Goal: Information Seeking & Learning: Check status

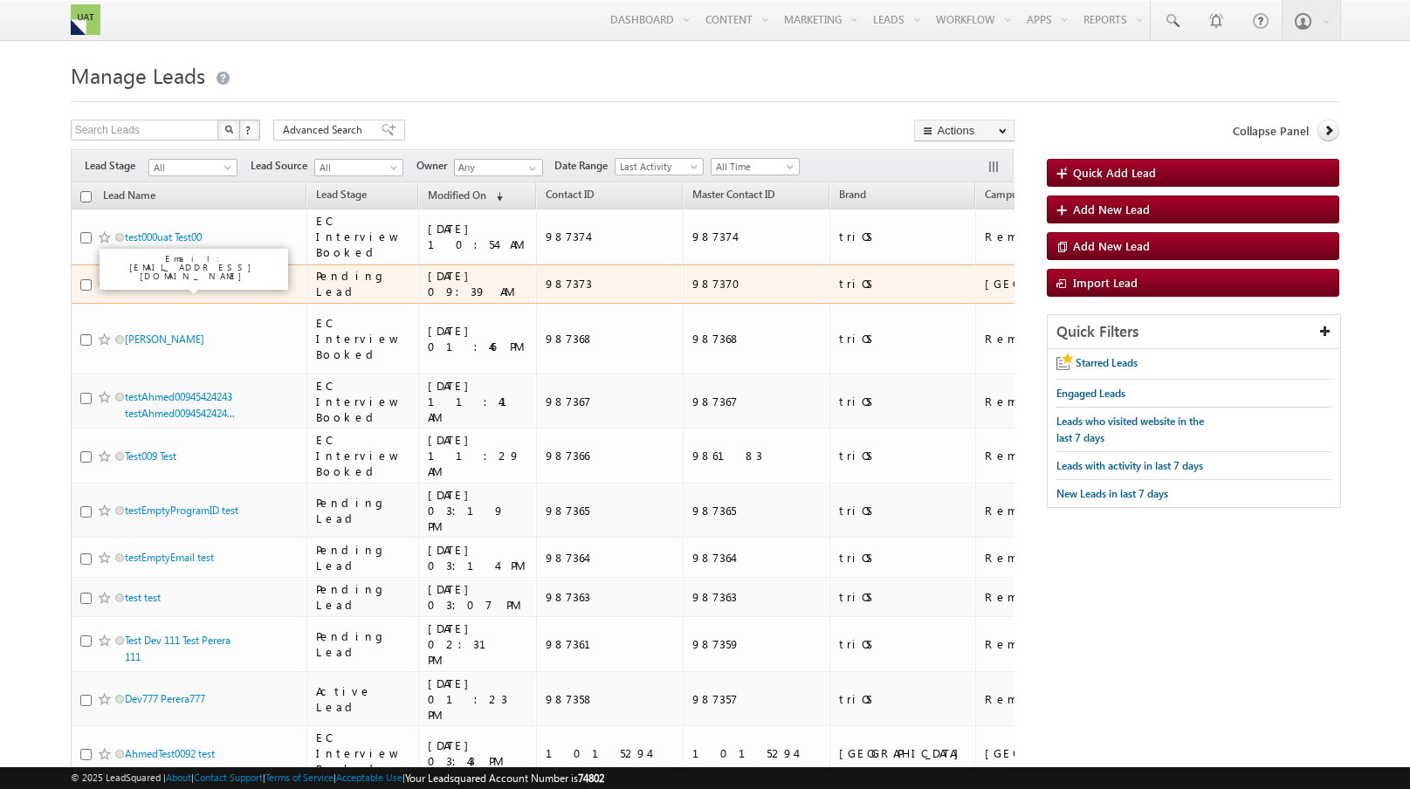
click at [166, 286] on link "Test25 25Test" at bounding box center [153, 284] width 57 height 13
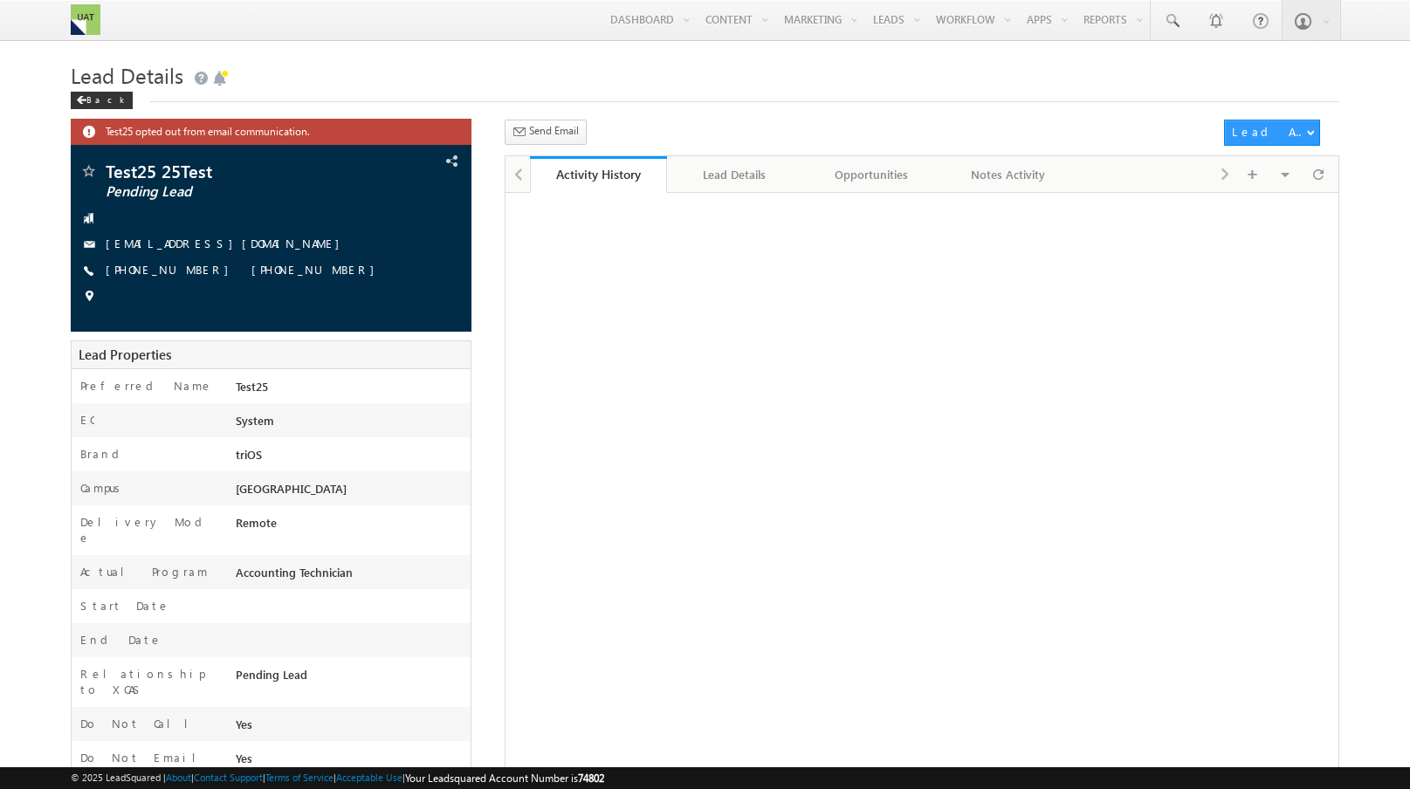
click at [859, 149] on div "Send Email Send Email View Scheduled Emails" at bounding box center [860, 136] width 710 height 32
click at [858, 163] on link "Opportunities" at bounding box center [871, 174] width 137 height 37
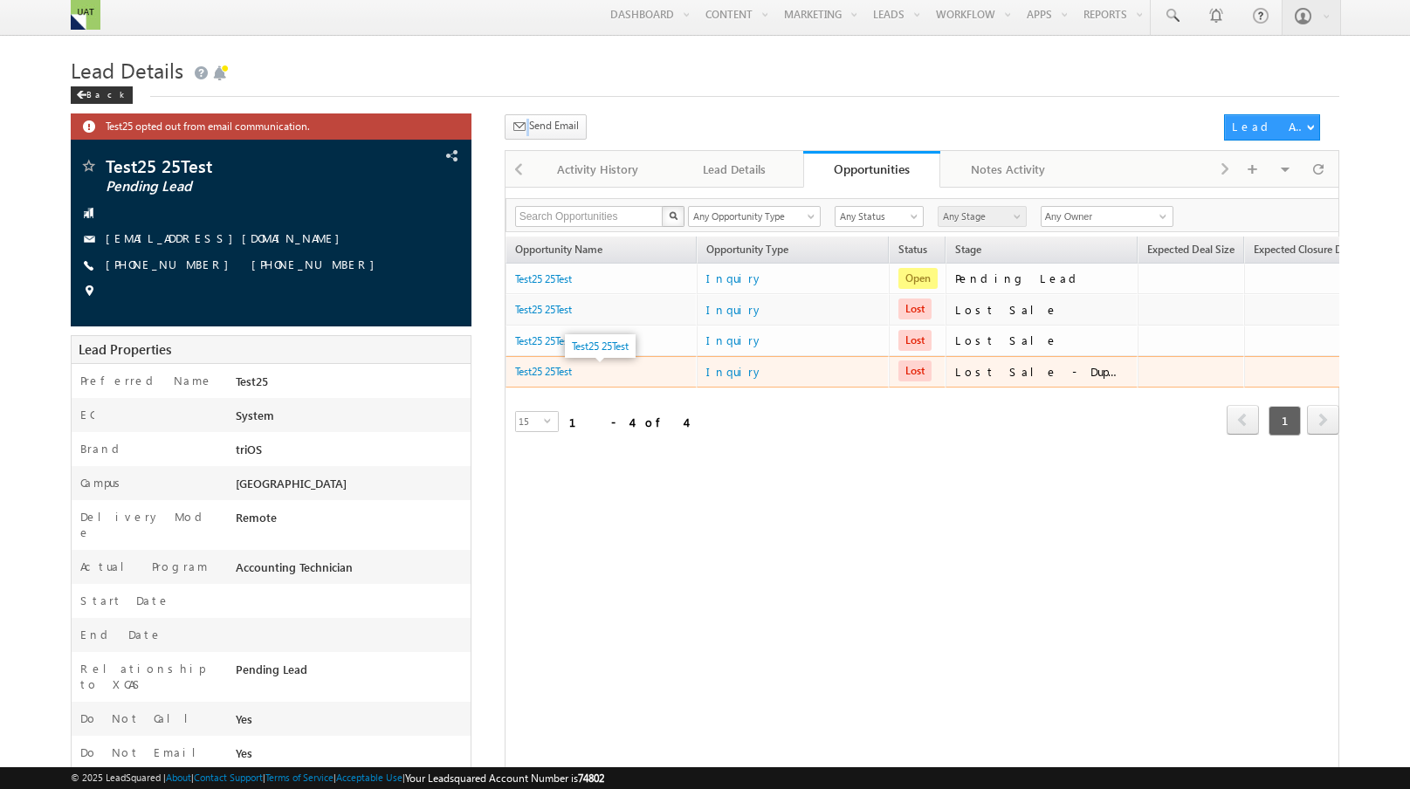
scroll to position [4, 0]
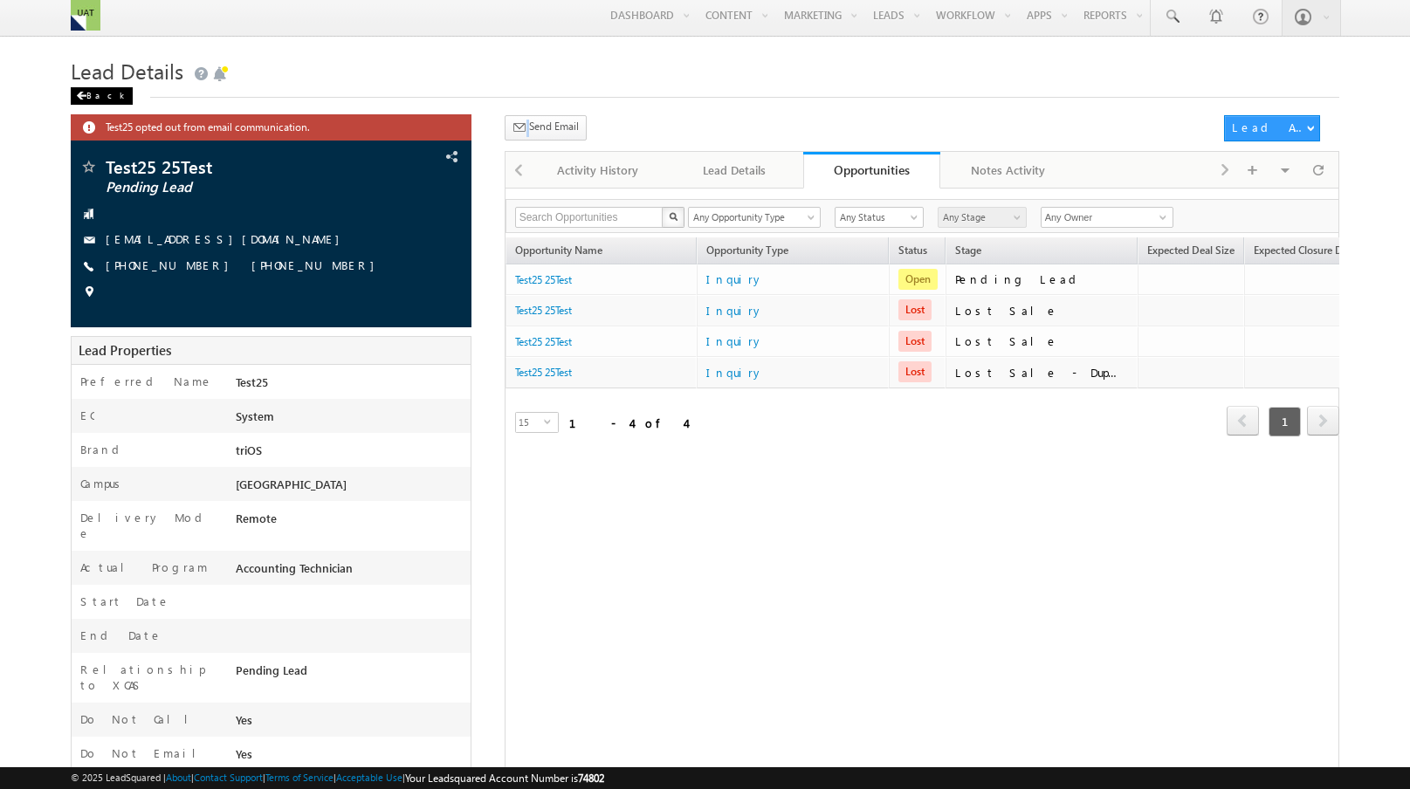
click at [88, 97] on div "Back" at bounding box center [102, 95] width 62 height 17
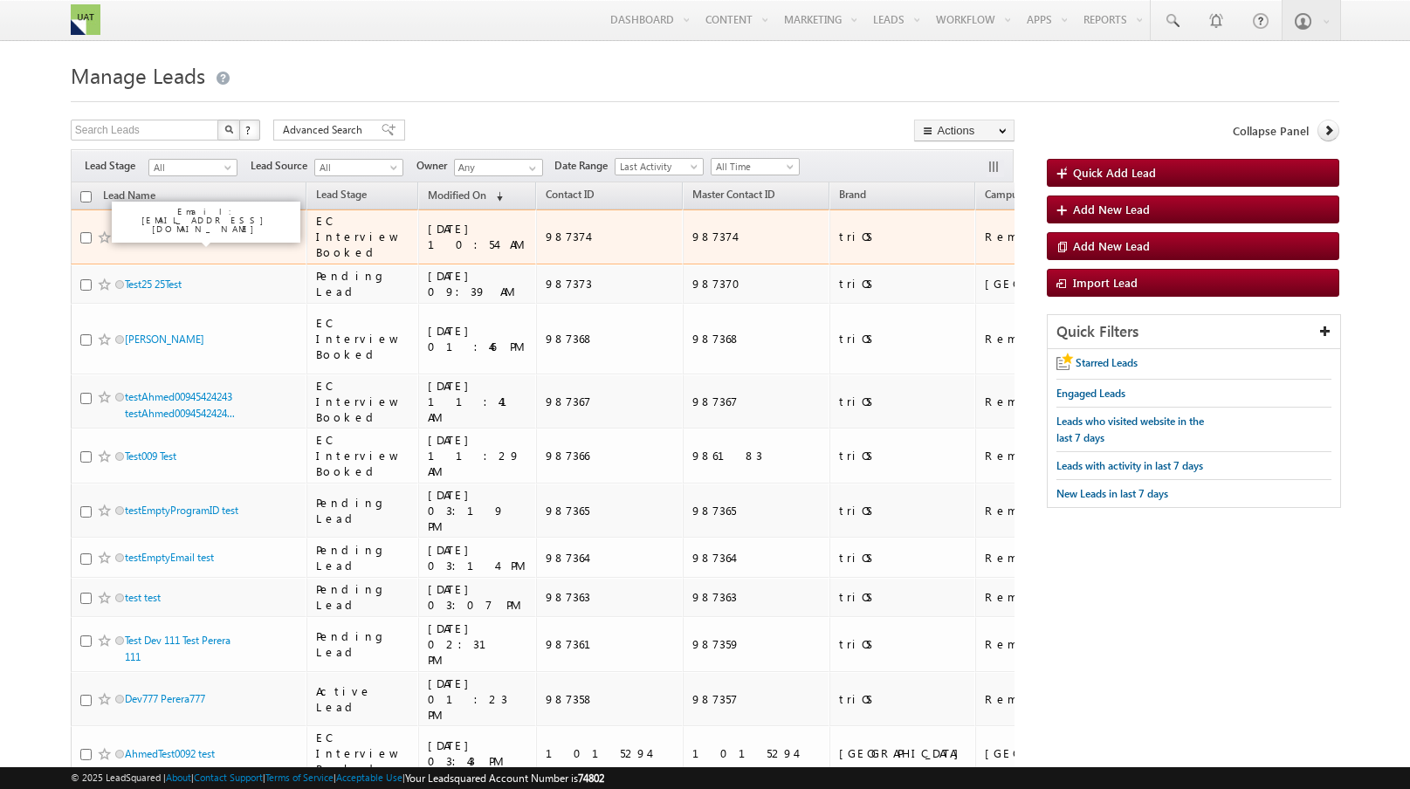
click at [183, 243] on link "test000uat Test00" at bounding box center [163, 236] width 77 height 13
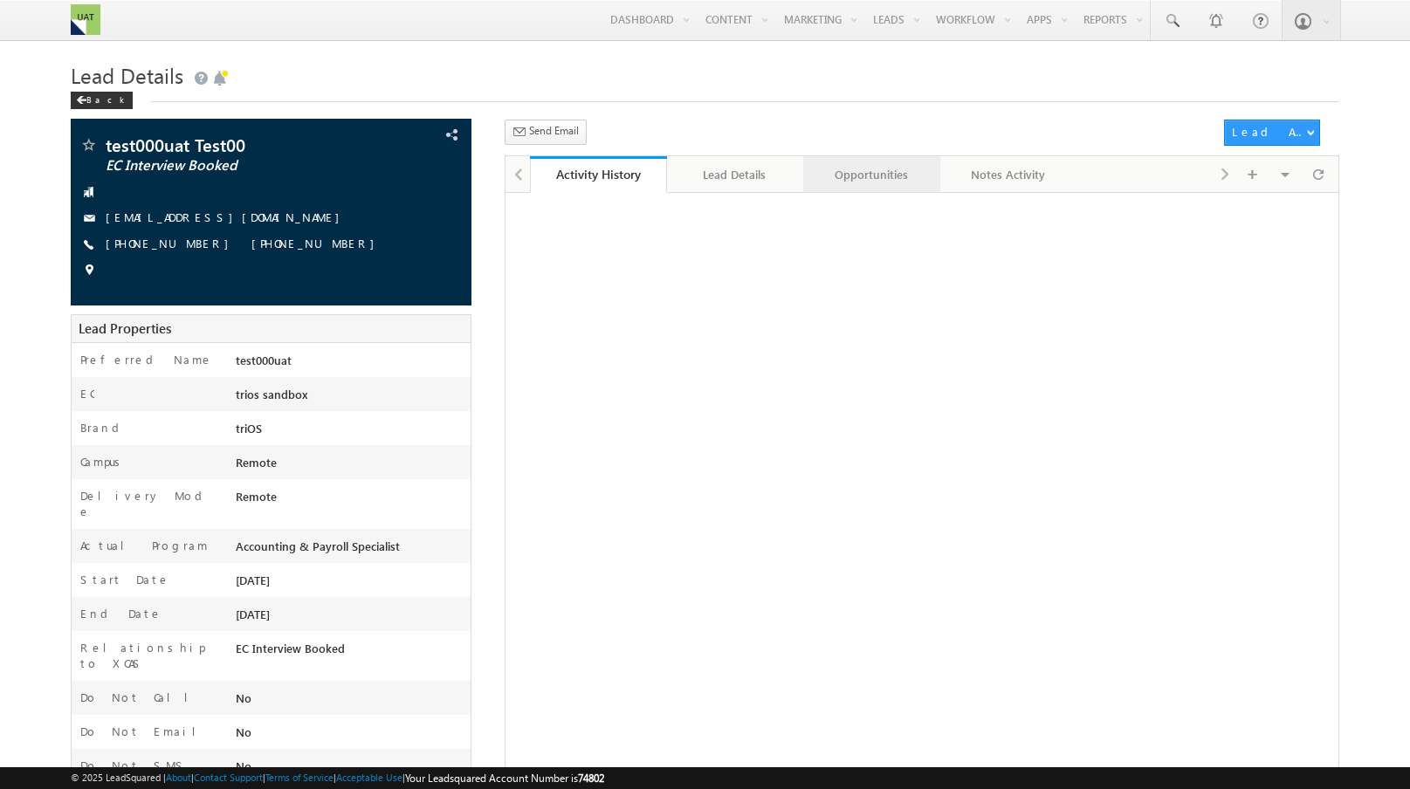
click at [843, 170] on div "Opportunities" at bounding box center [870, 174] width 107 height 21
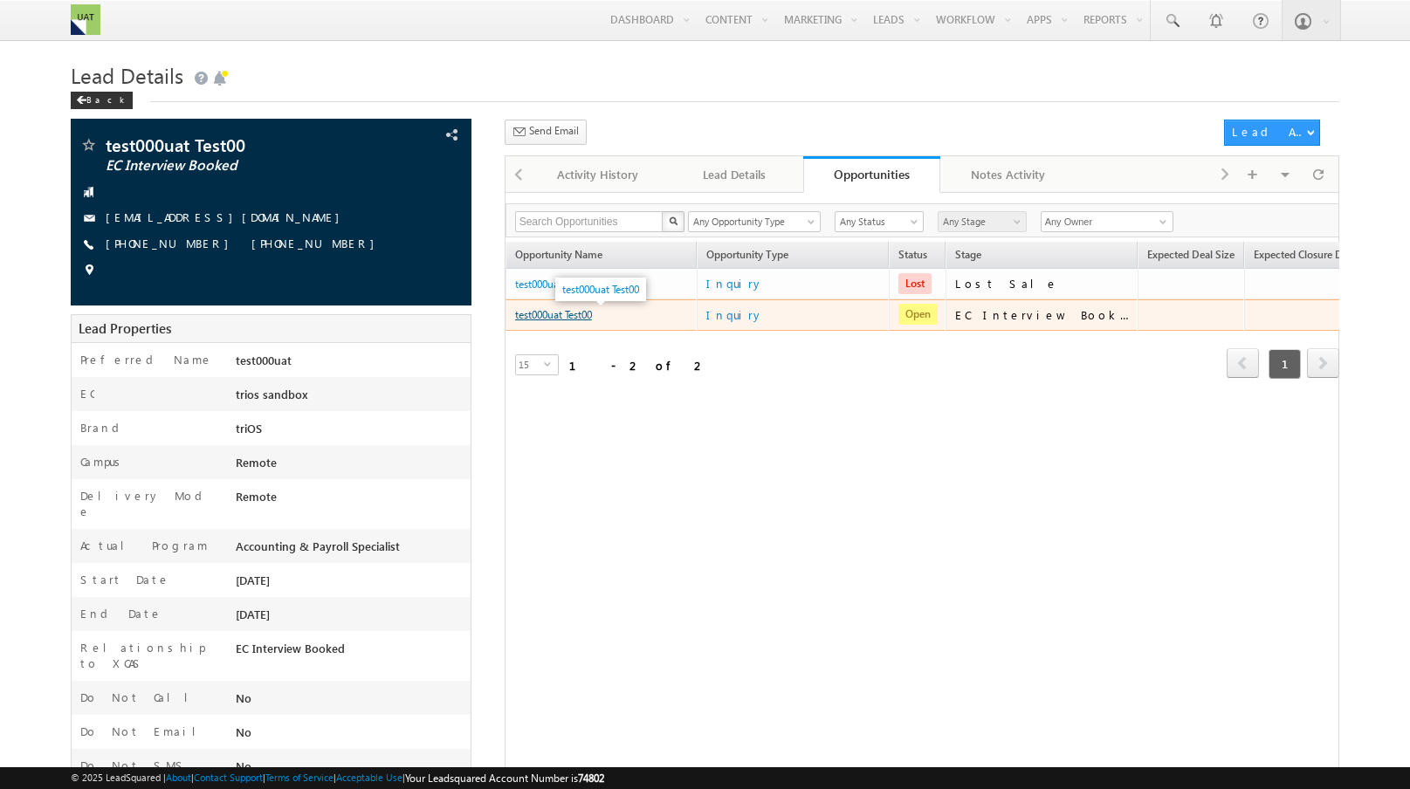
click at [558, 318] on link "test000uat Test00" at bounding box center [553, 314] width 77 height 13
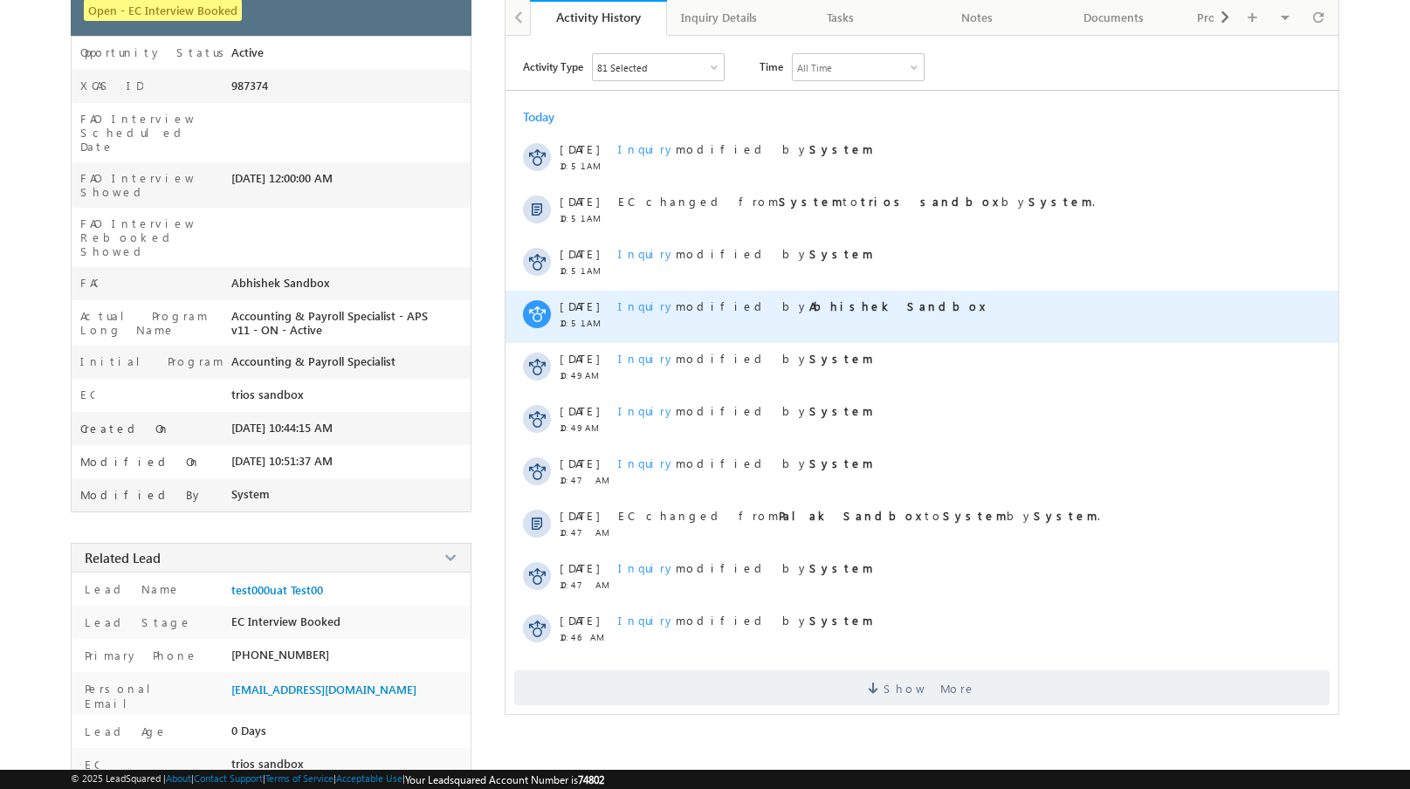
scroll to position [262, 0]
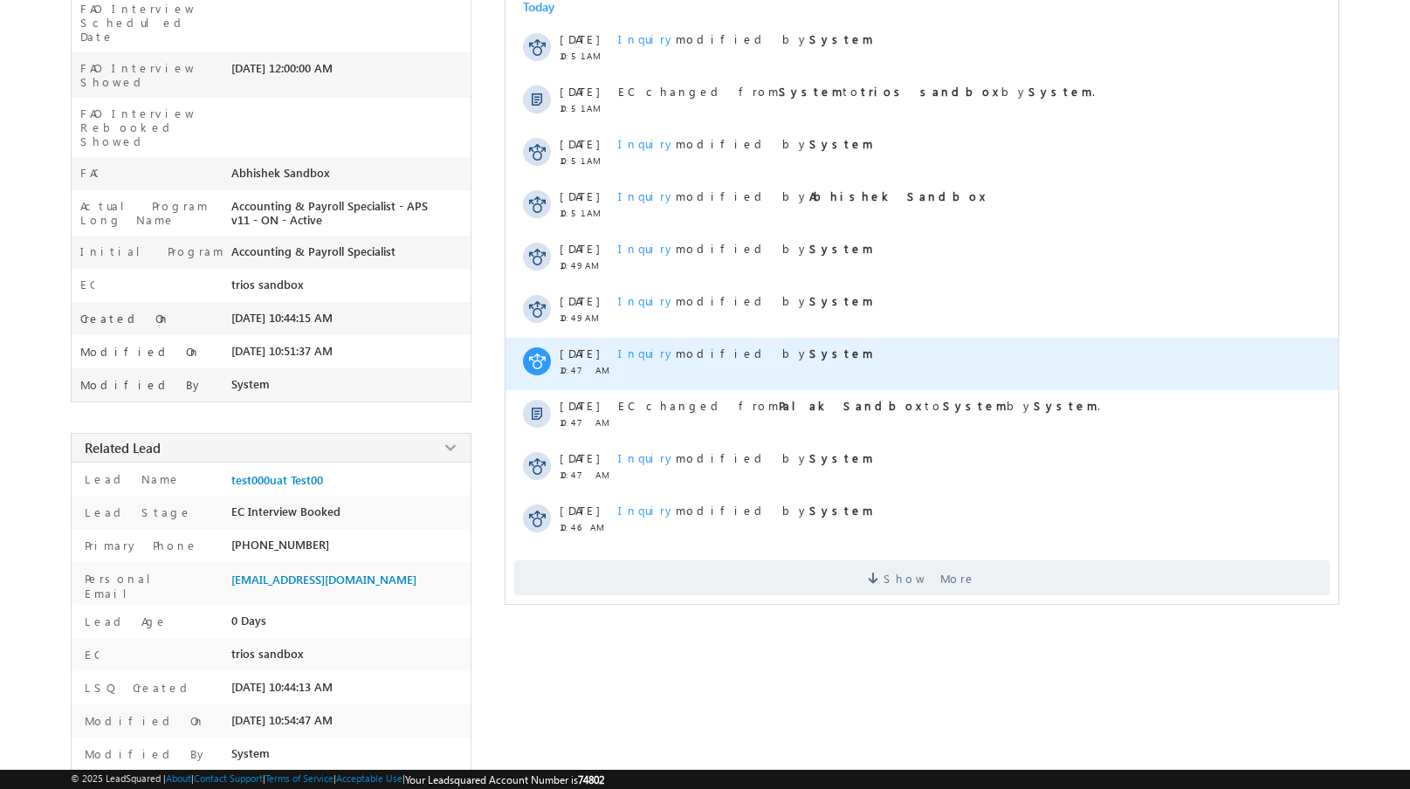
click at [622, 352] on span "Inquiry" at bounding box center [647, 353] width 58 height 15
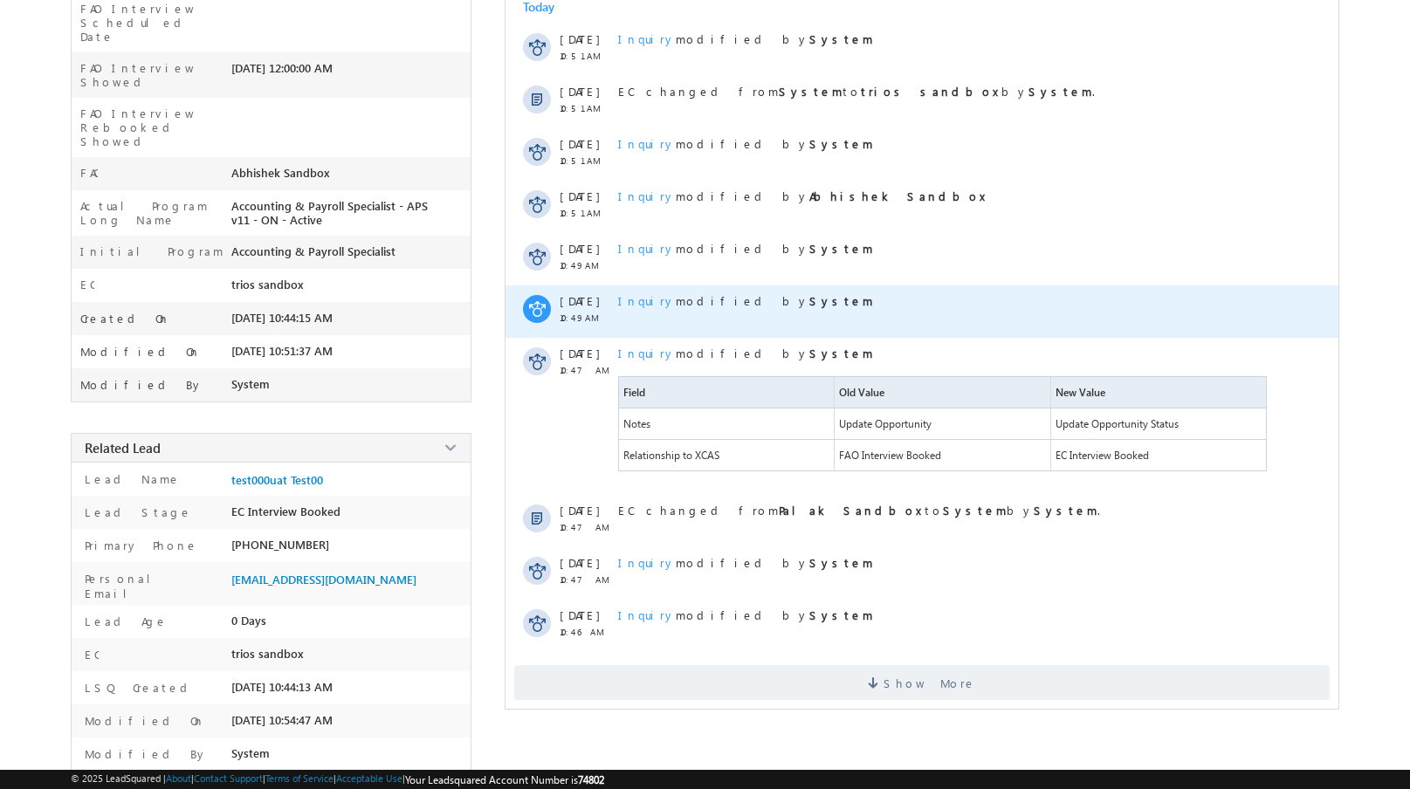
click at [642, 297] on span "Inquiry" at bounding box center [647, 300] width 58 height 15
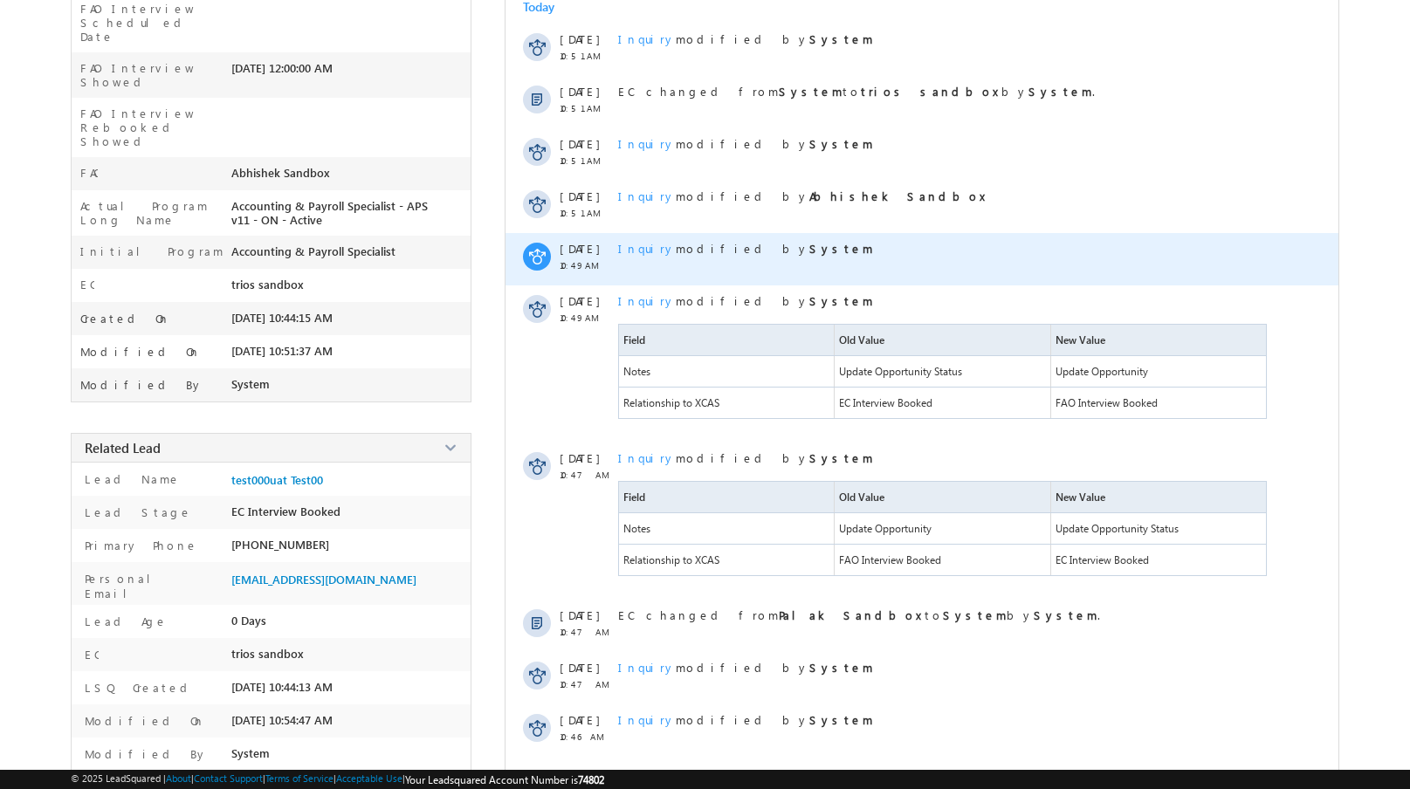
click at [640, 241] on span "Inquiry" at bounding box center [647, 248] width 58 height 15
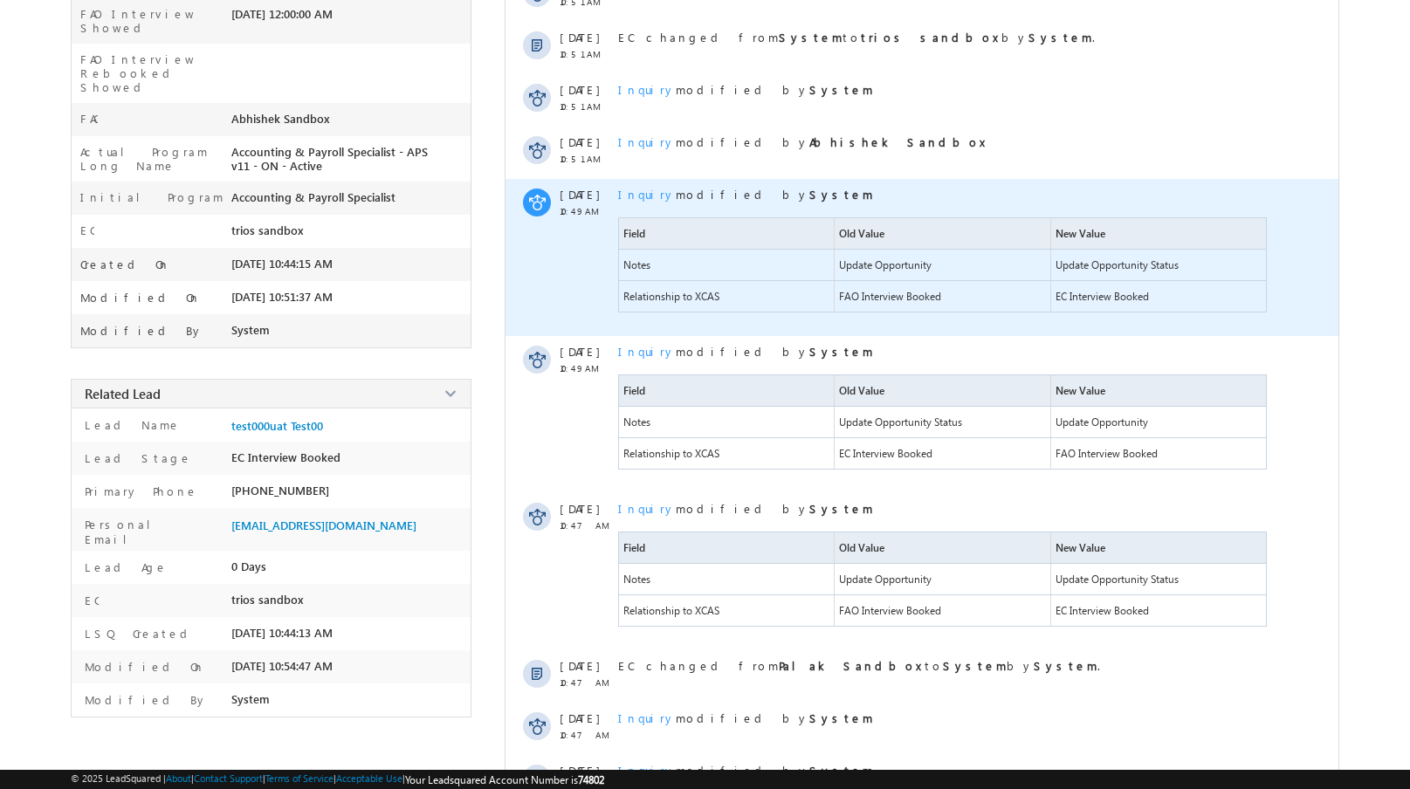
scroll to position [437, 0]
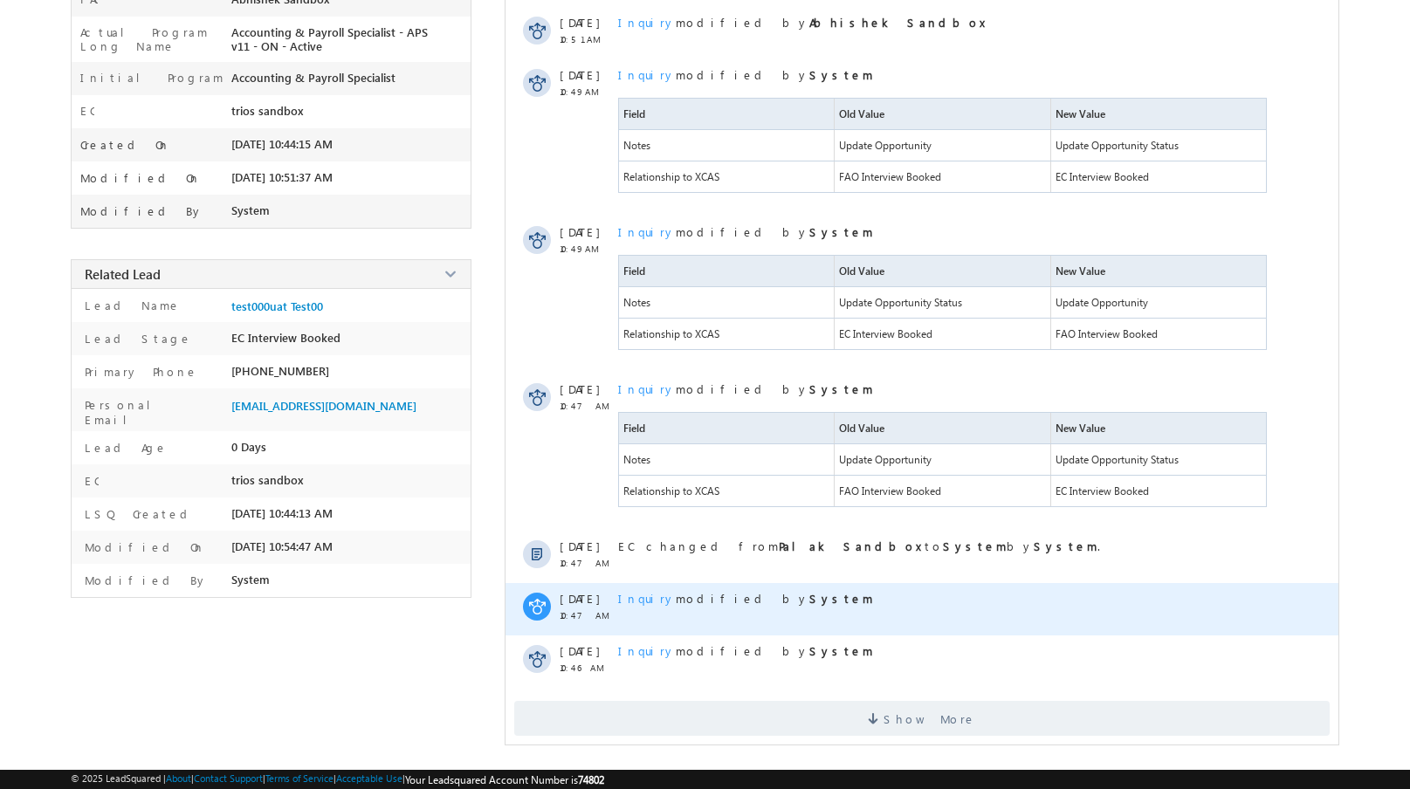
click at [630, 599] on span "Inquiry" at bounding box center [647, 598] width 58 height 15
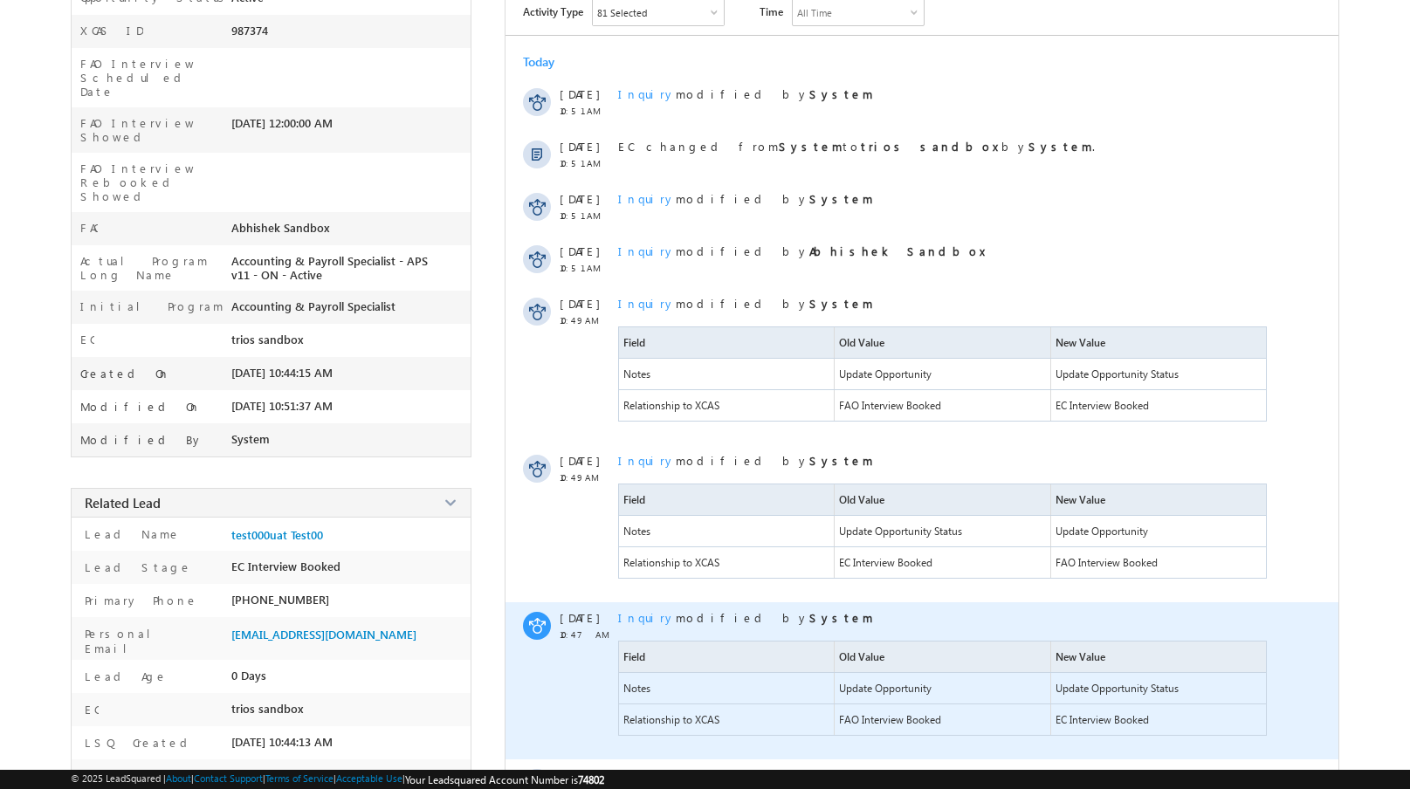
scroll to position [113, 0]
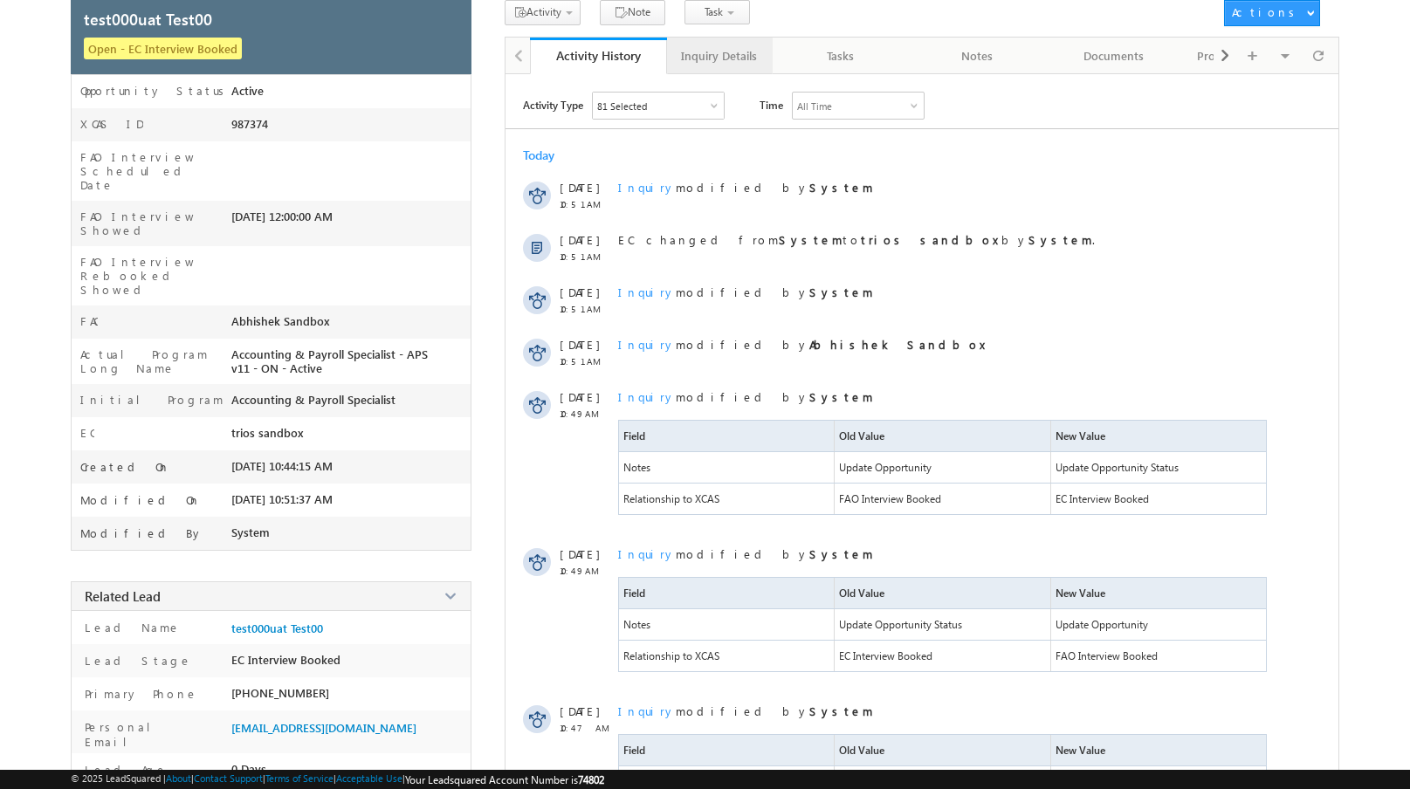
click at [687, 58] on div "Inquiry Details" at bounding box center [719, 55] width 76 height 21
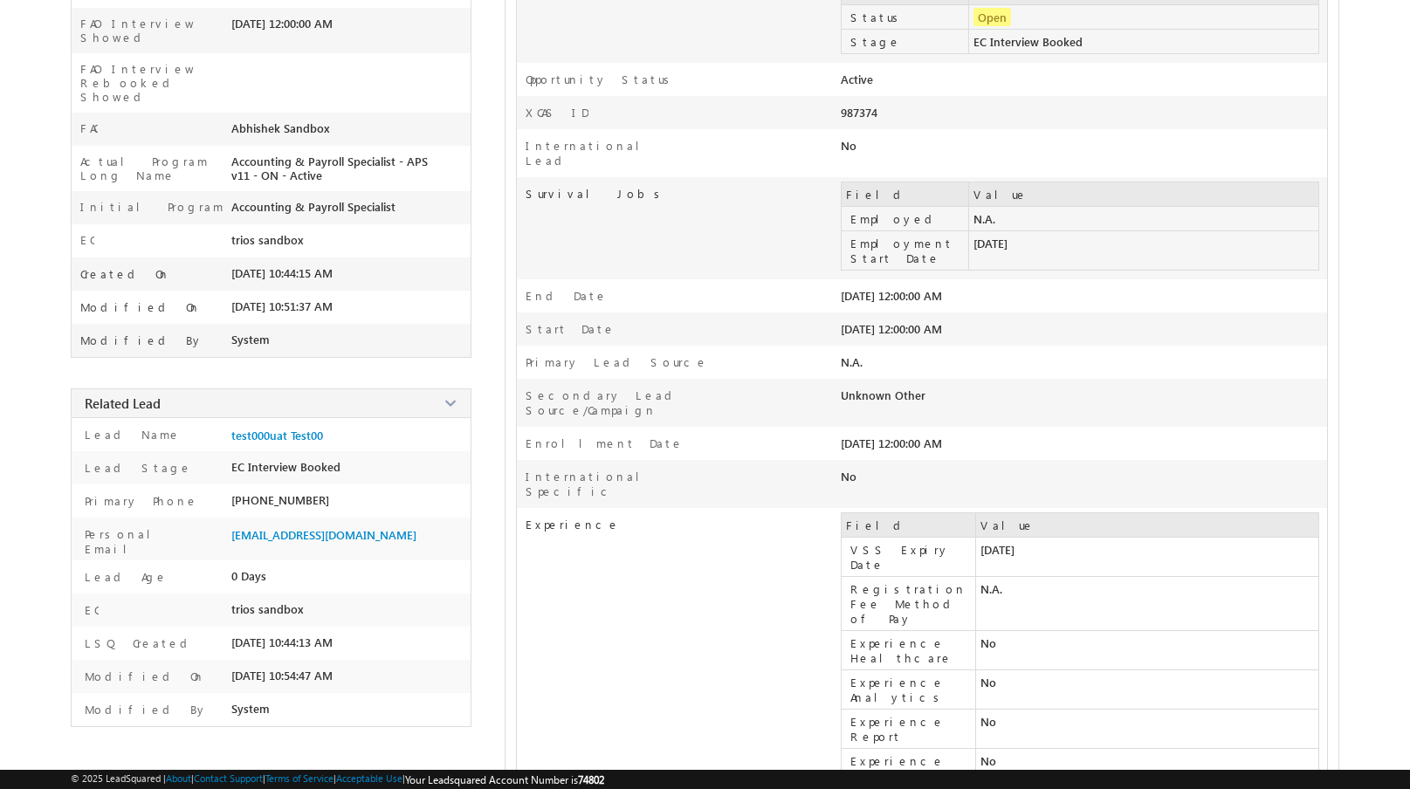
scroll to position [0, 0]
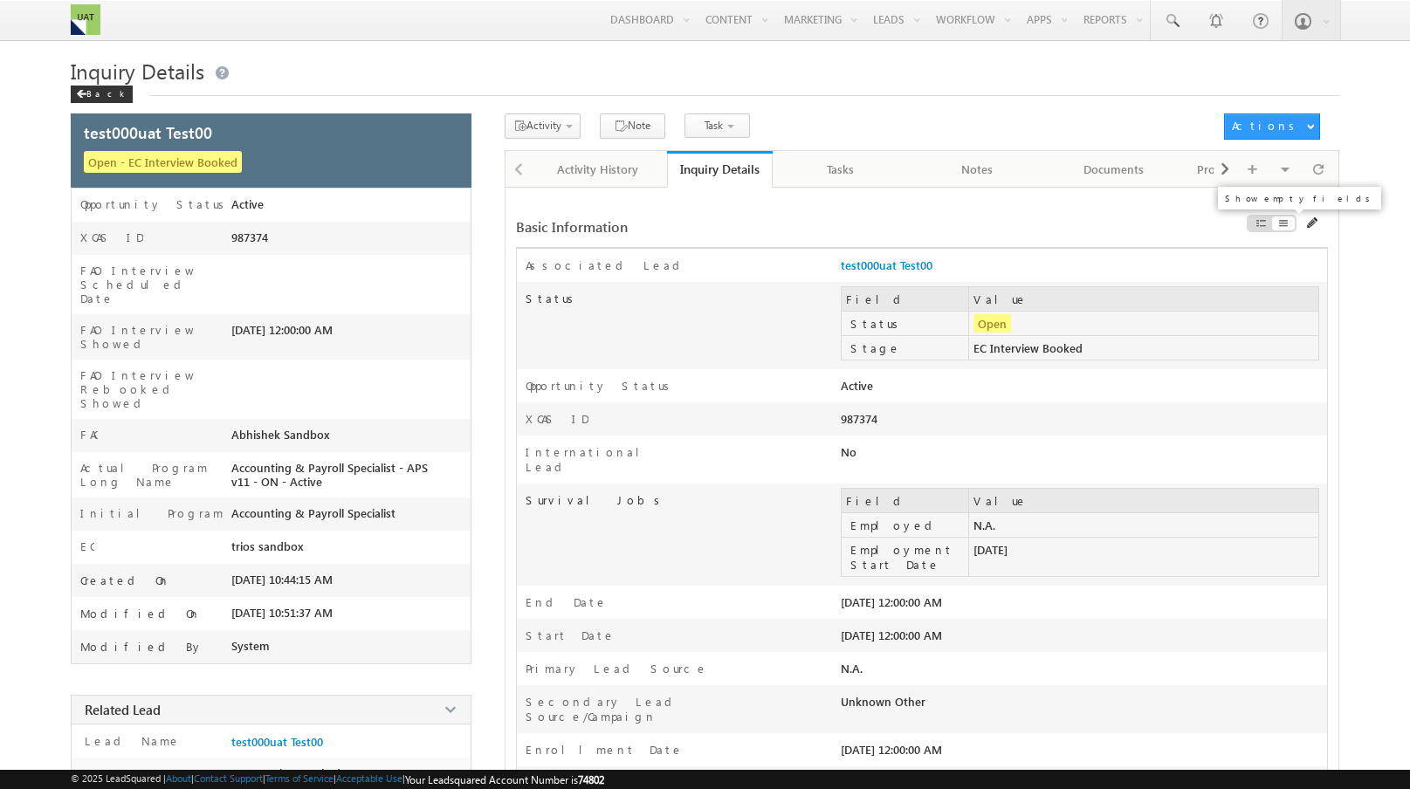
click at [1255, 221] on span at bounding box center [1261, 224] width 12 height 14
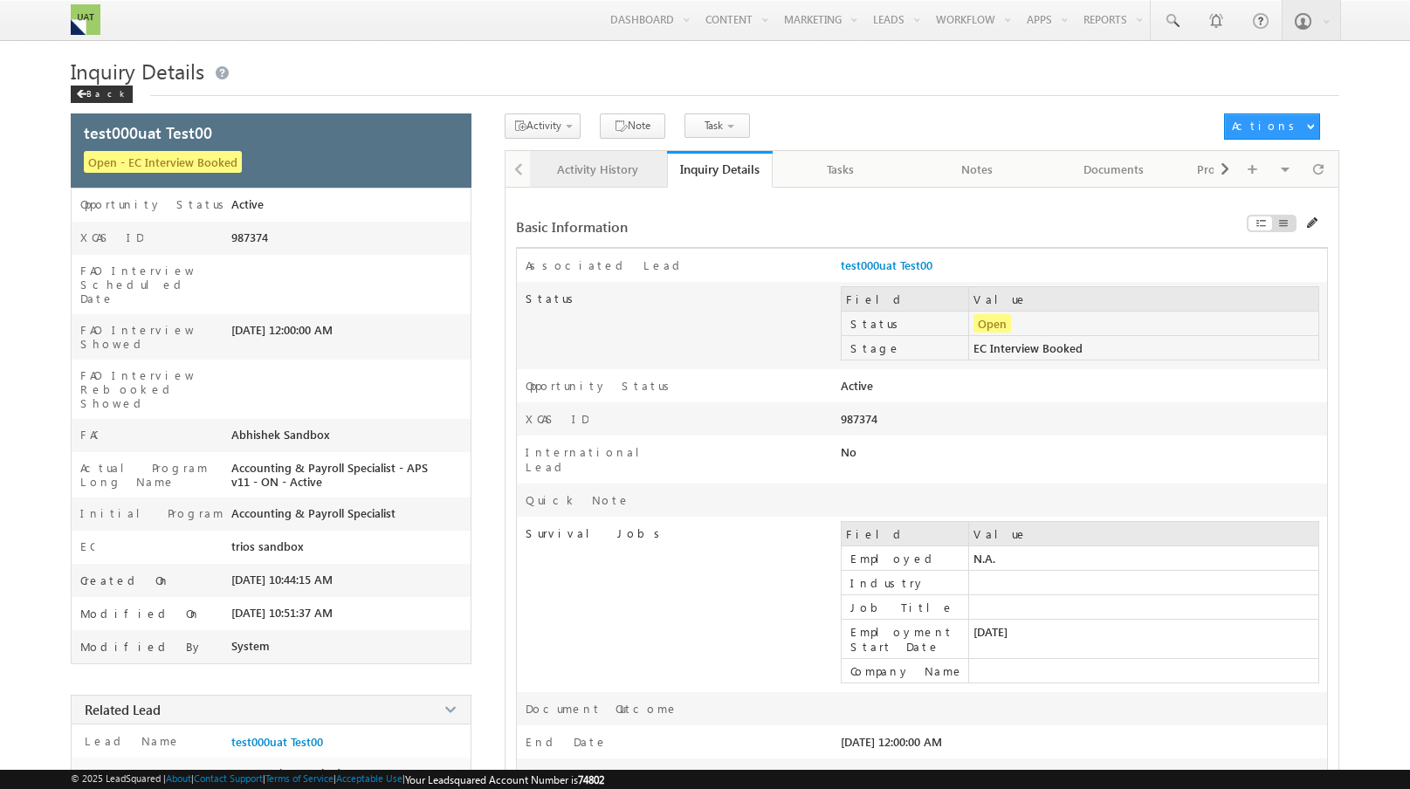
click at [620, 172] on div "Activity History" at bounding box center [597, 169] width 107 height 21
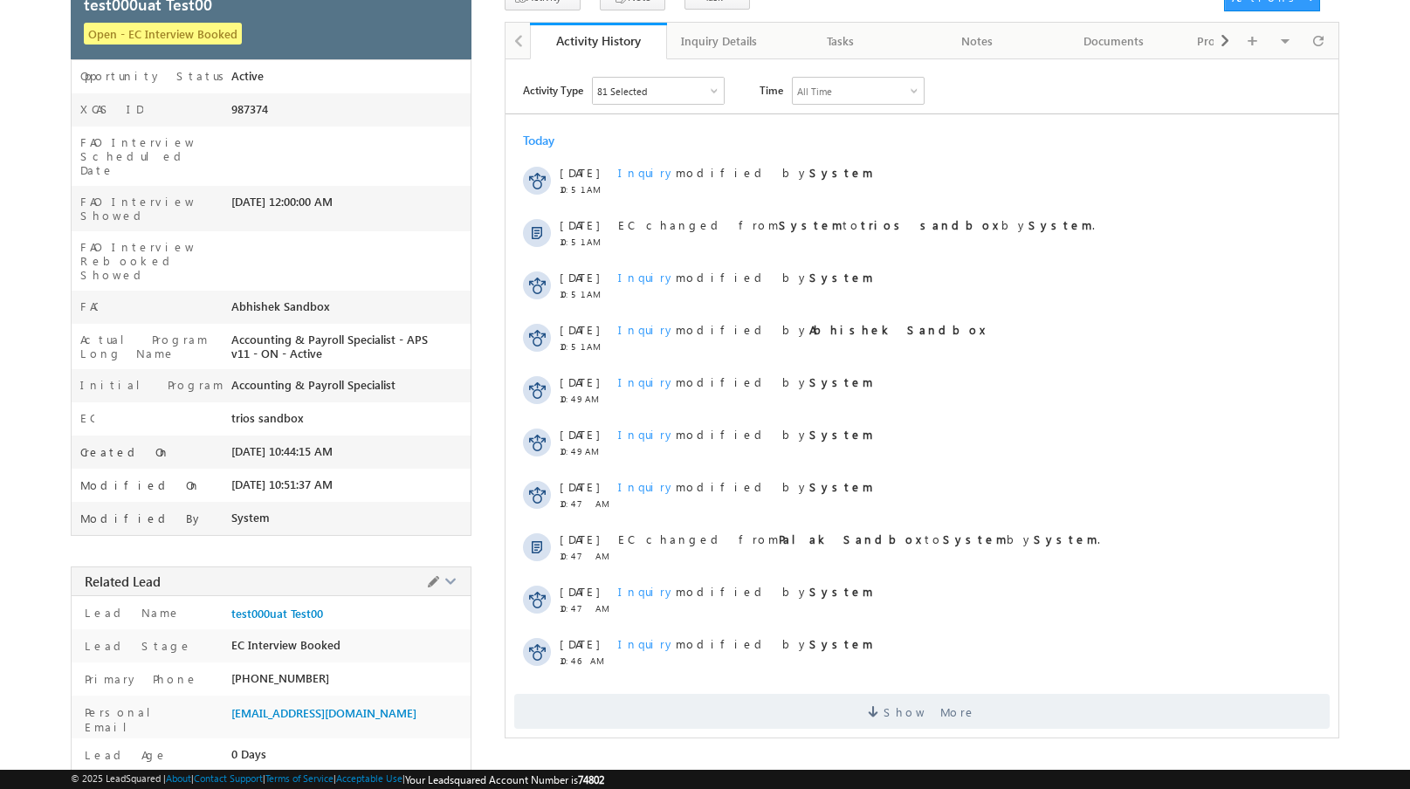
scroll to position [116, 0]
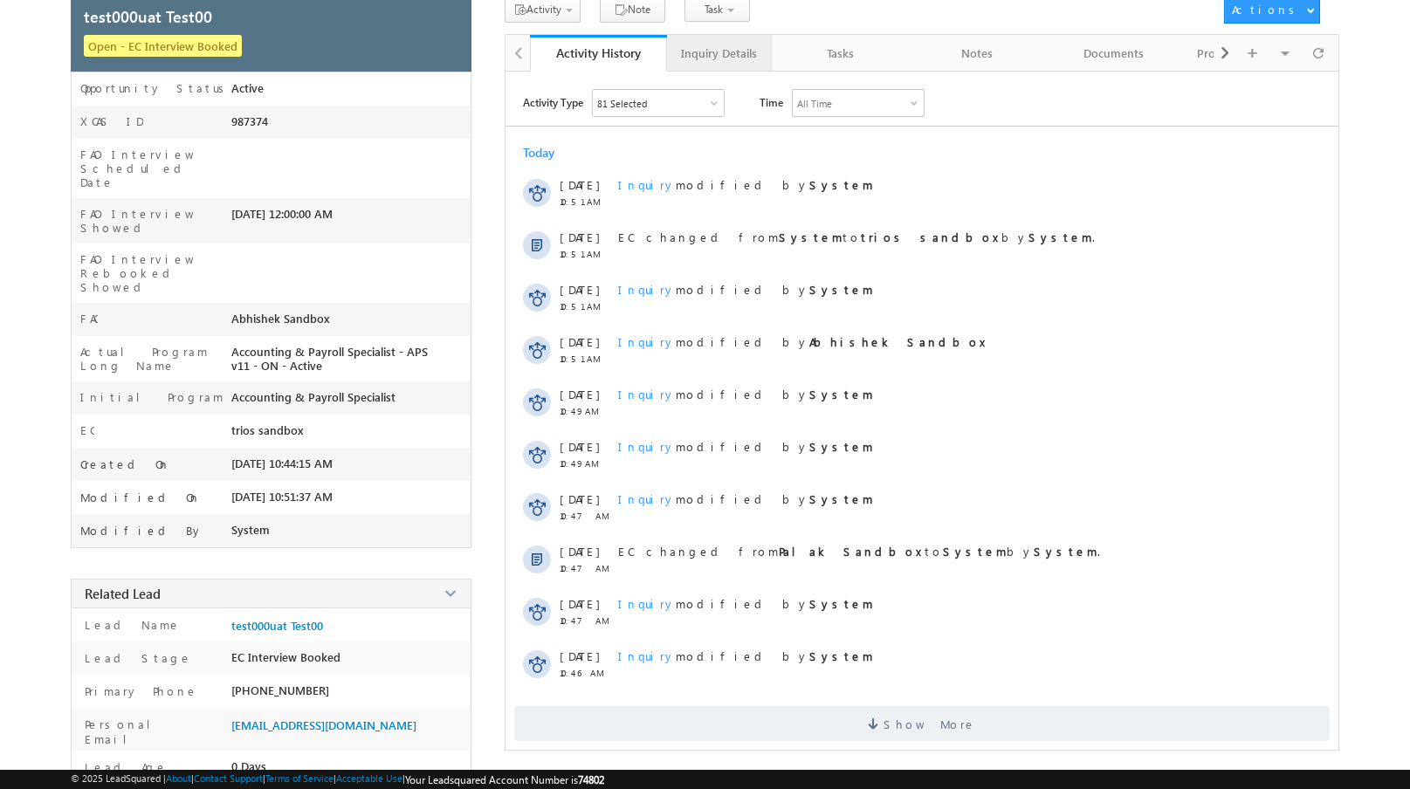
click at [682, 53] on div "Inquiry Details" at bounding box center [719, 53] width 76 height 21
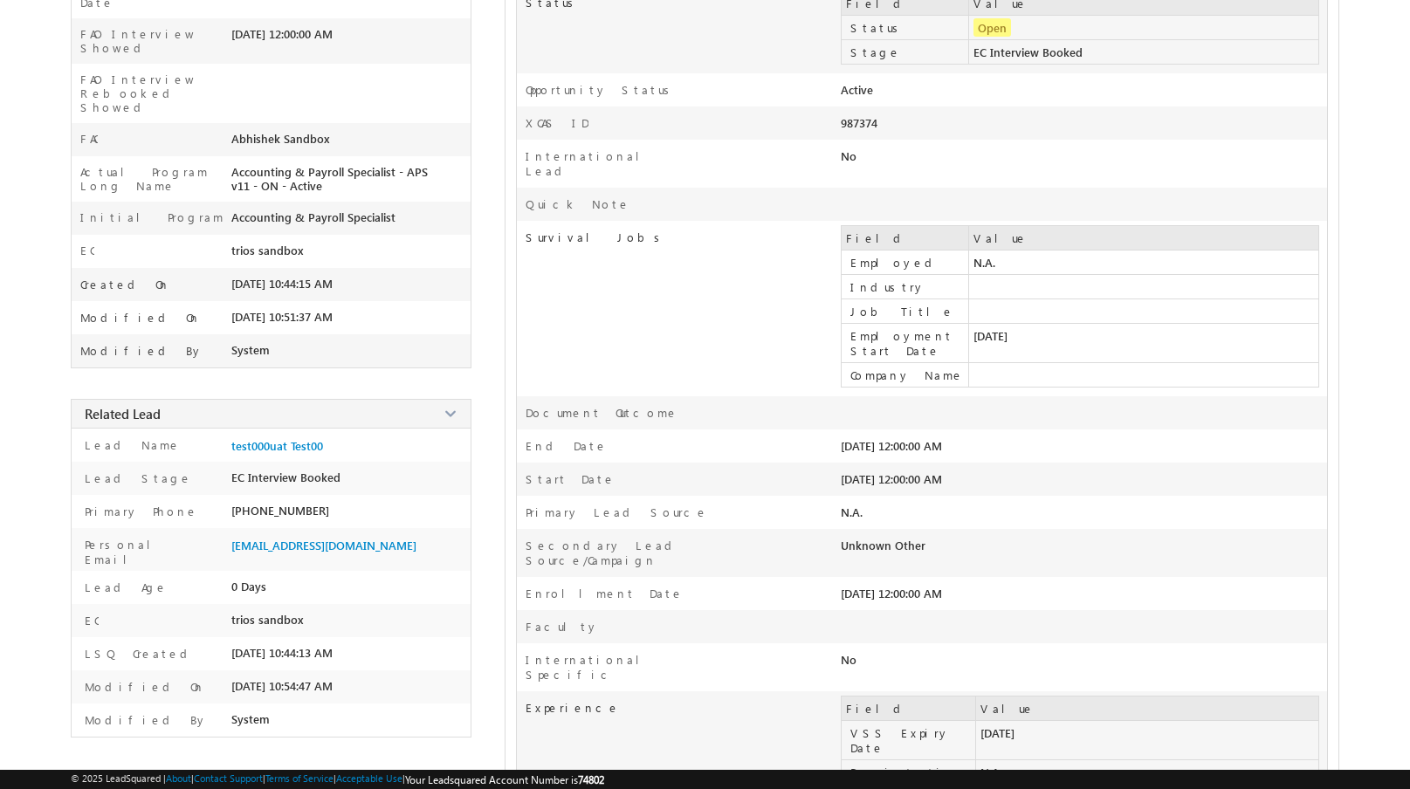
scroll to position [0, 0]
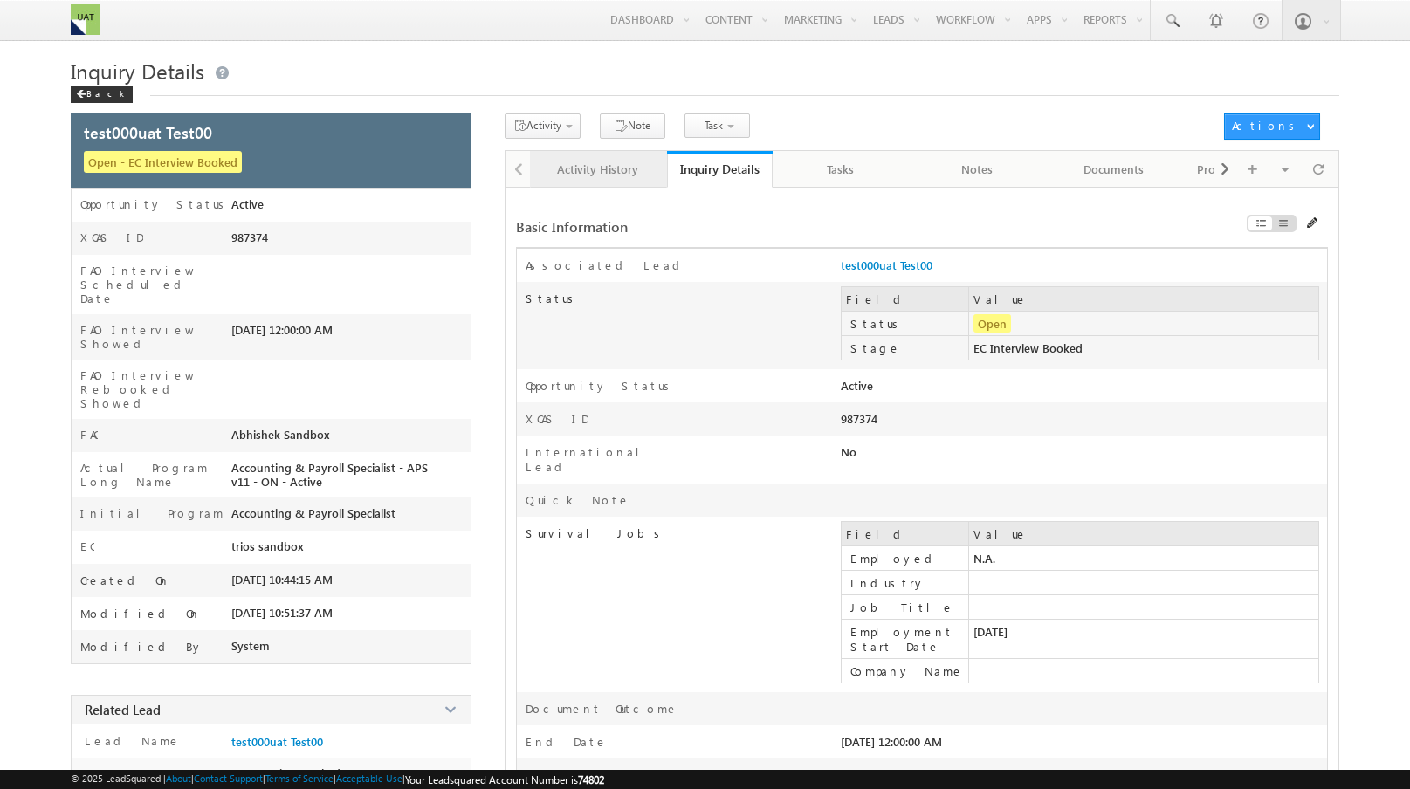
click at [609, 165] on div "Activity History" at bounding box center [597, 169] width 107 height 21
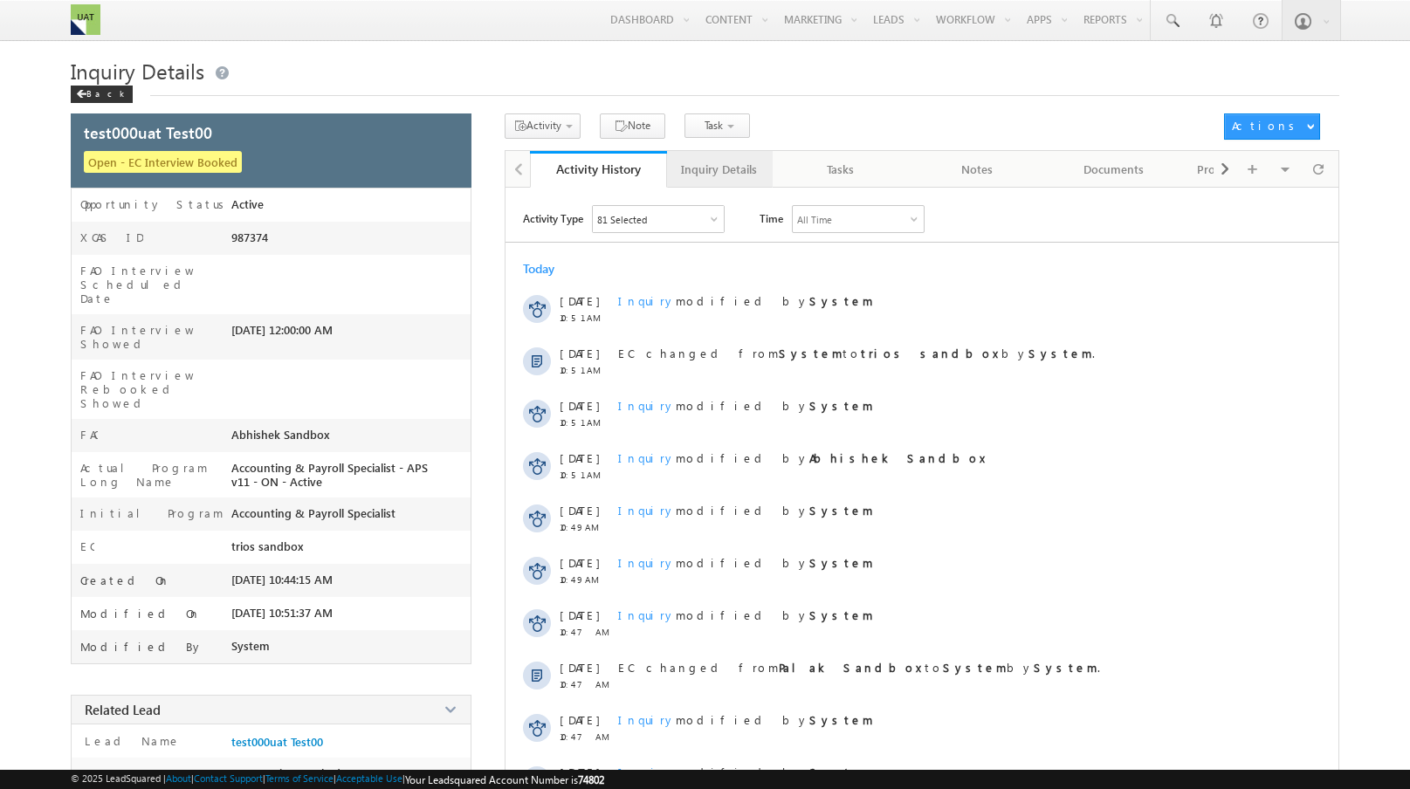
click at [722, 165] on div "Inquiry Details" at bounding box center [719, 169] width 76 height 21
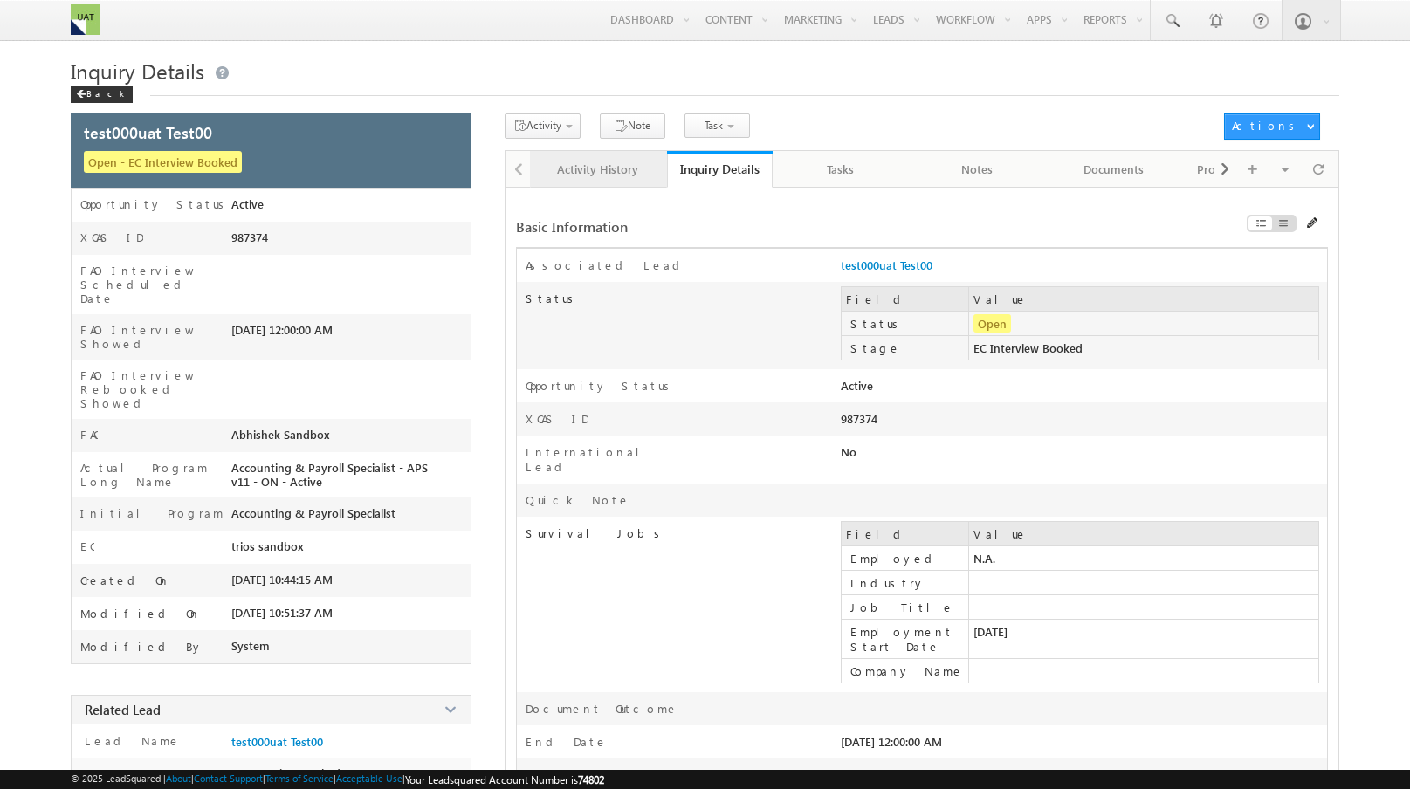
click at [618, 174] on div "Activity History" at bounding box center [597, 169] width 107 height 21
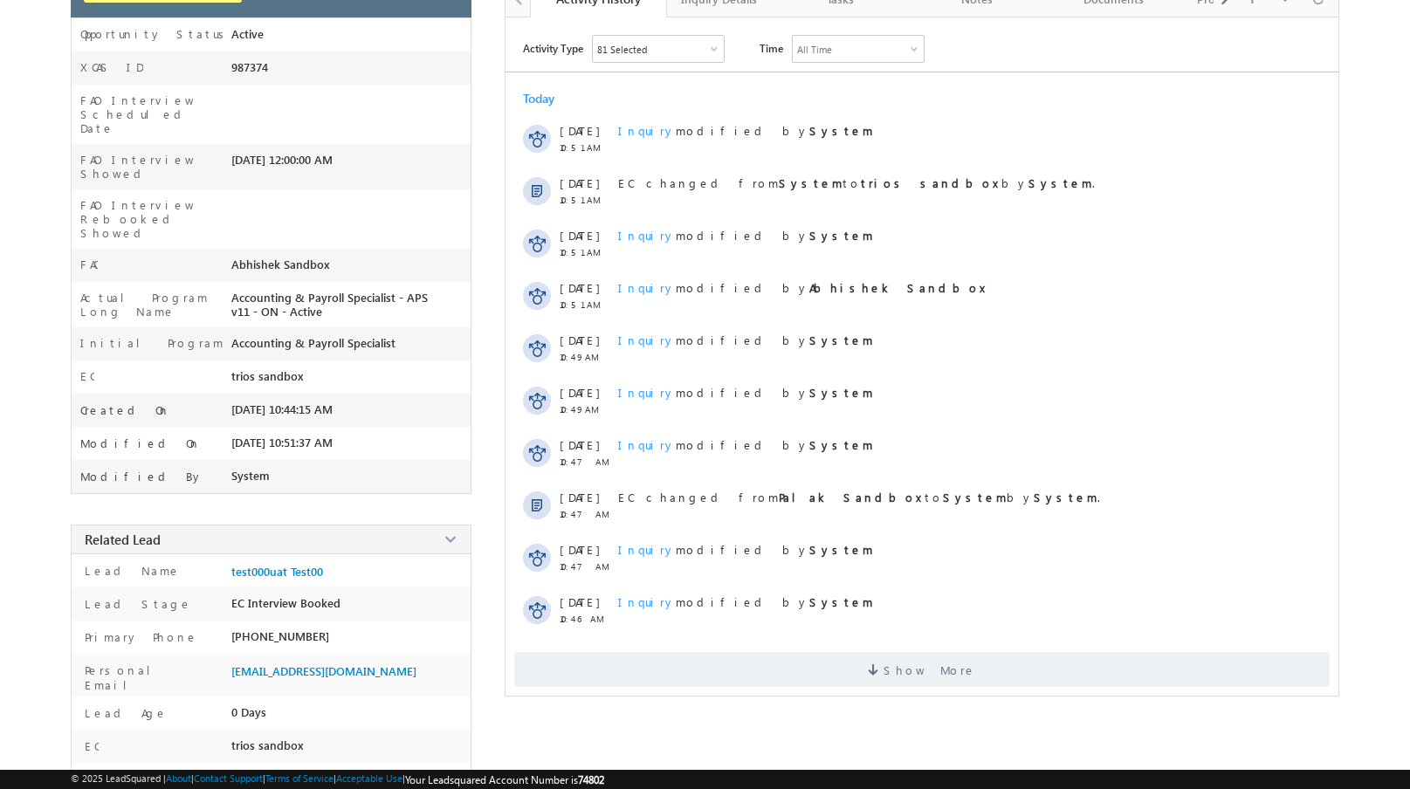
scroll to position [173, 0]
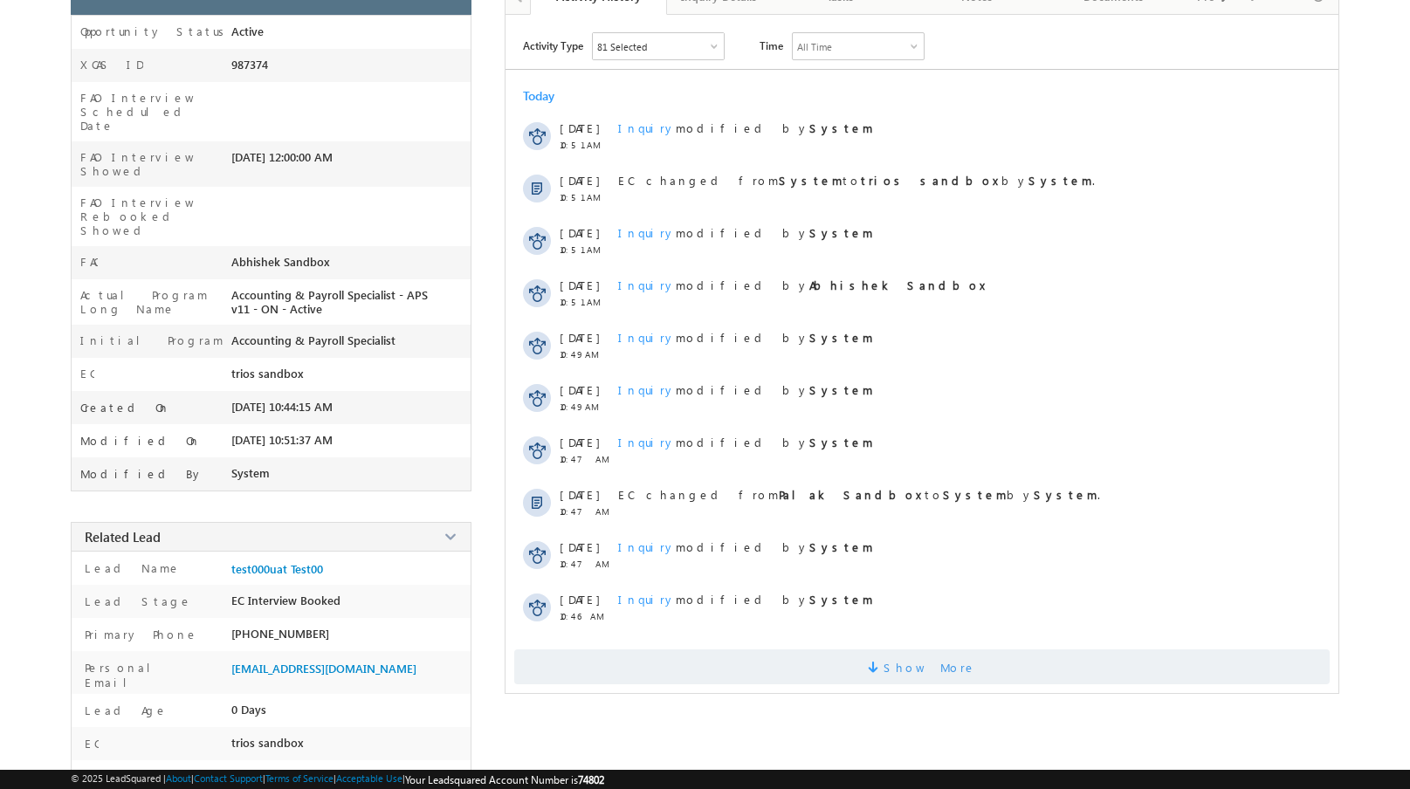
click at [677, 656] on span "Show More" at bounding box center [922, 667] width 816 height 35
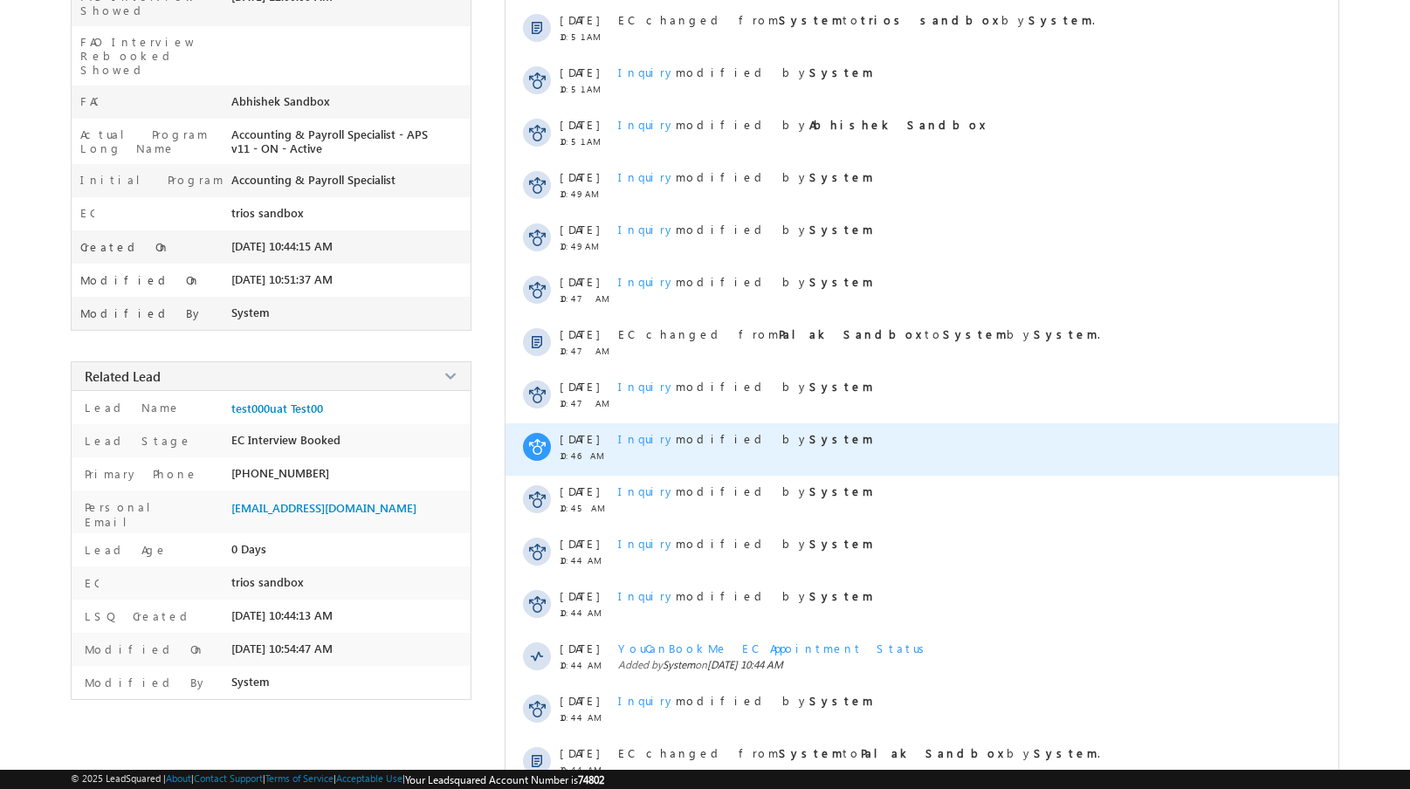
scroll to position [346, 0]
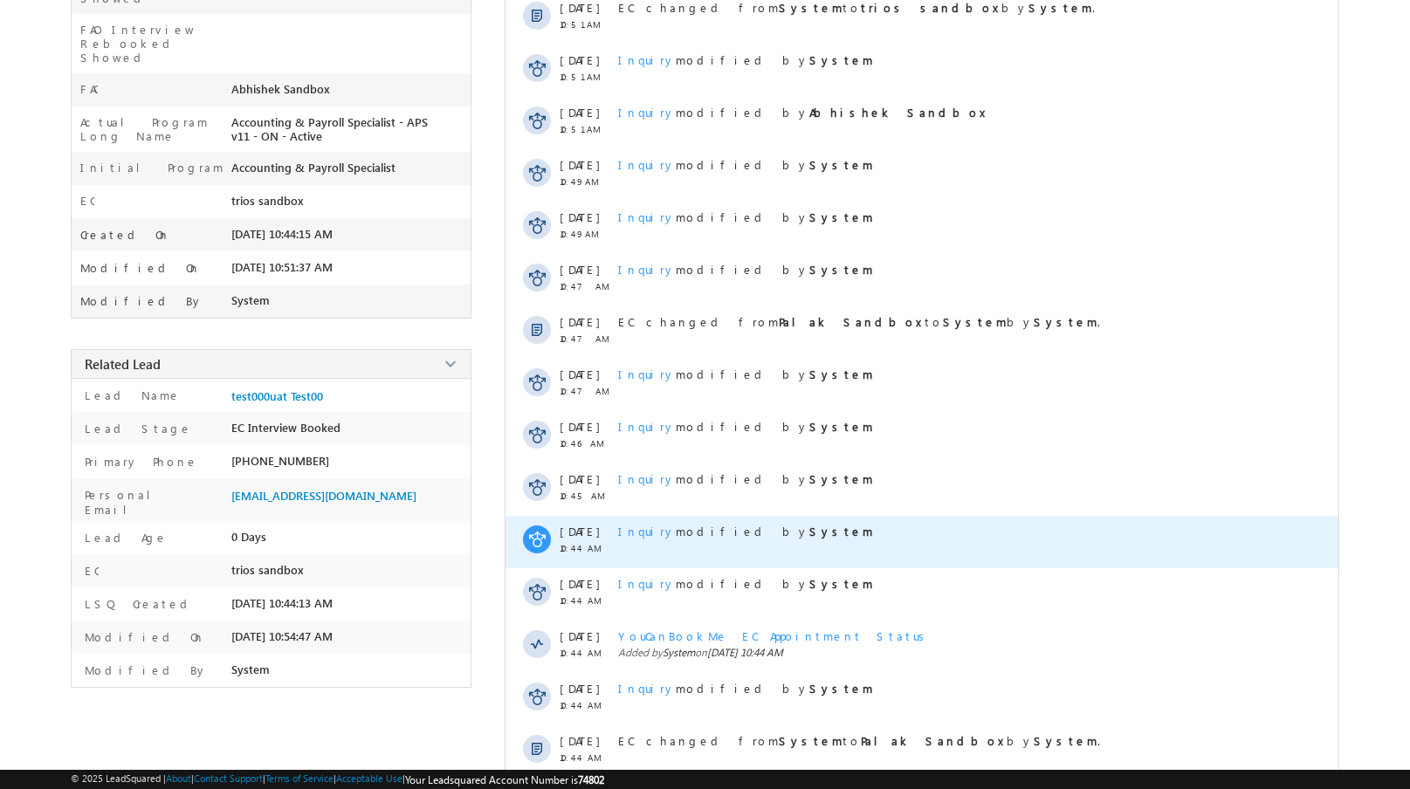
click at [636, 532] on span "Inquiry" at bounding box center [647, 531] width 58 height 15
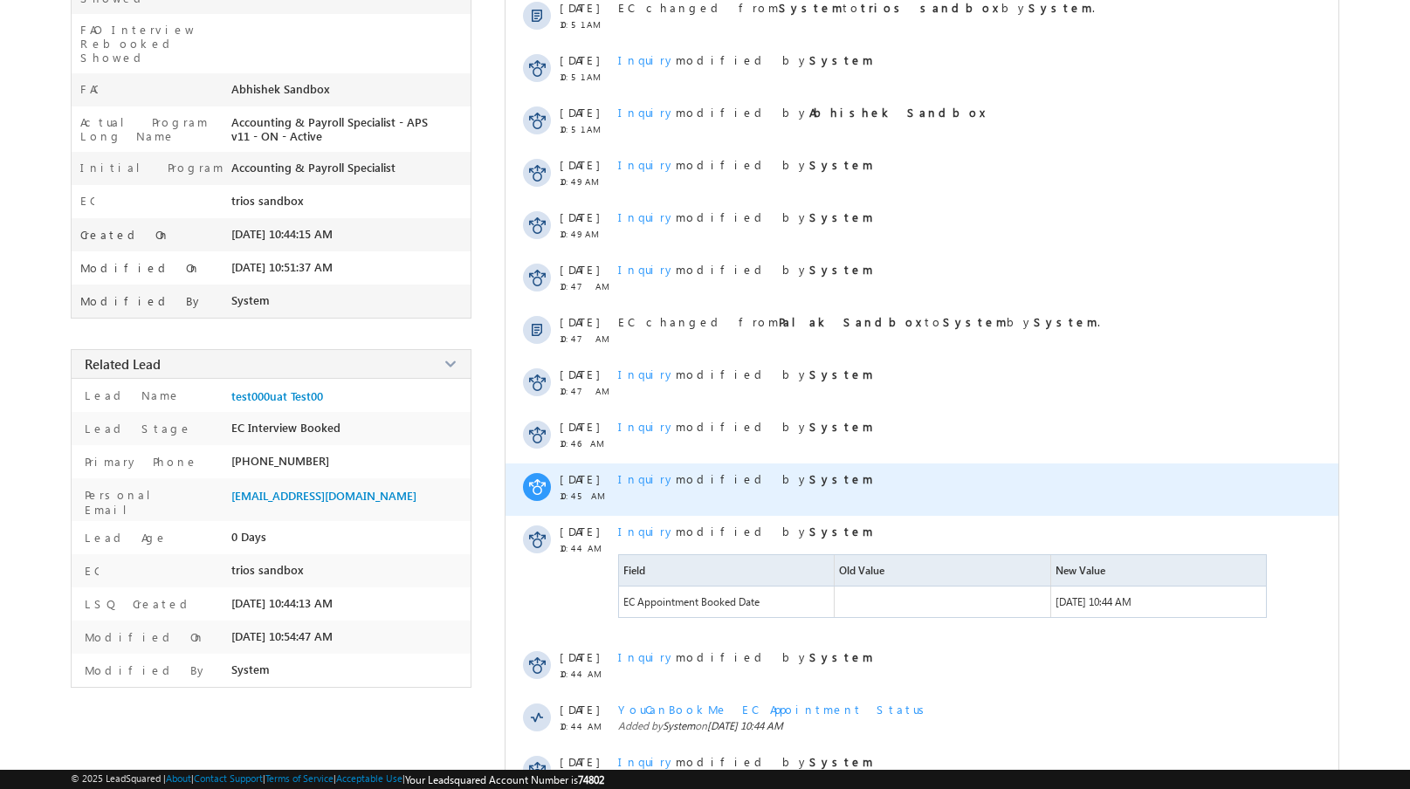
click at [637, 481] on span "Inquiry" at bounding box center [647, 478] width 58 height 15
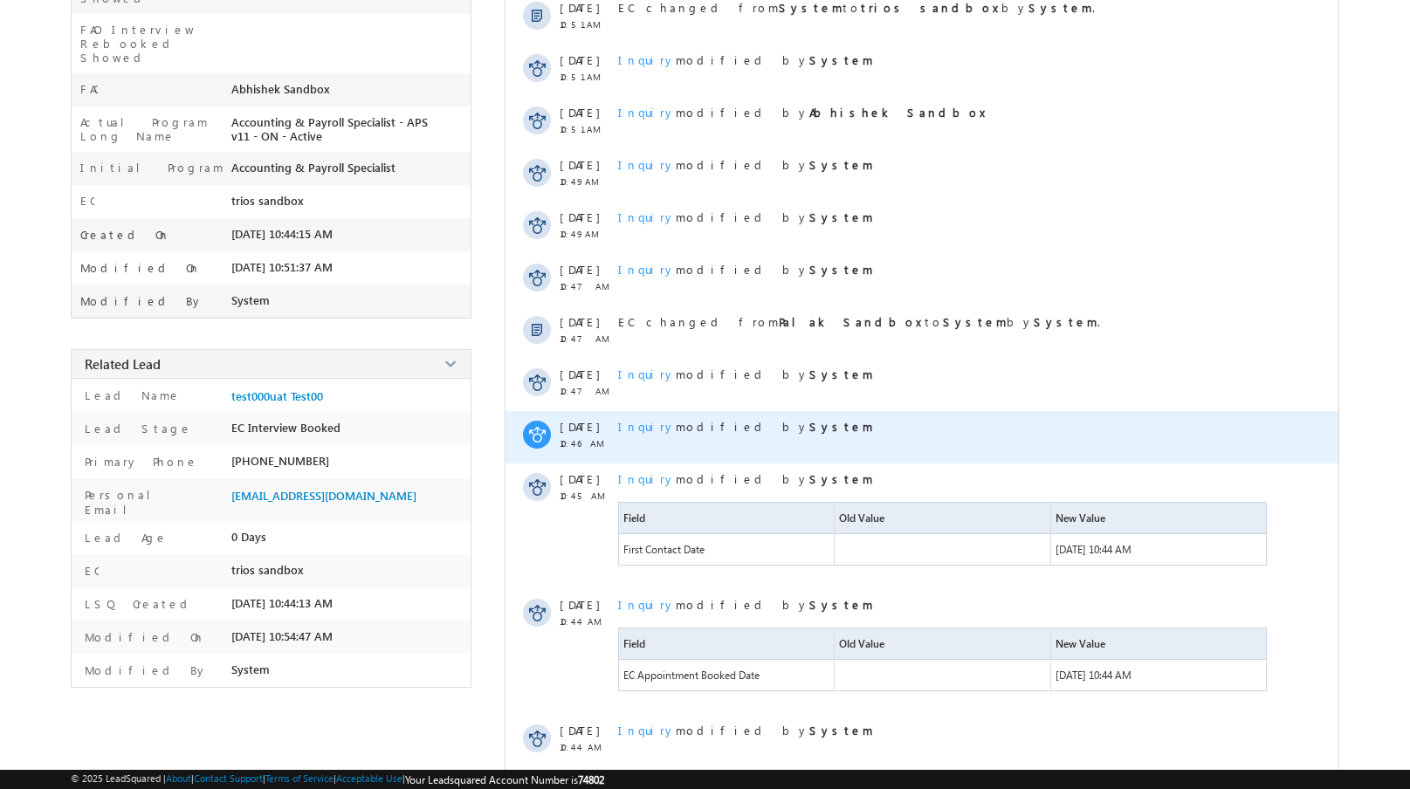
click at [636, 429] on span "Inquiry" at bounding box center [647, 426] width 58 height 15
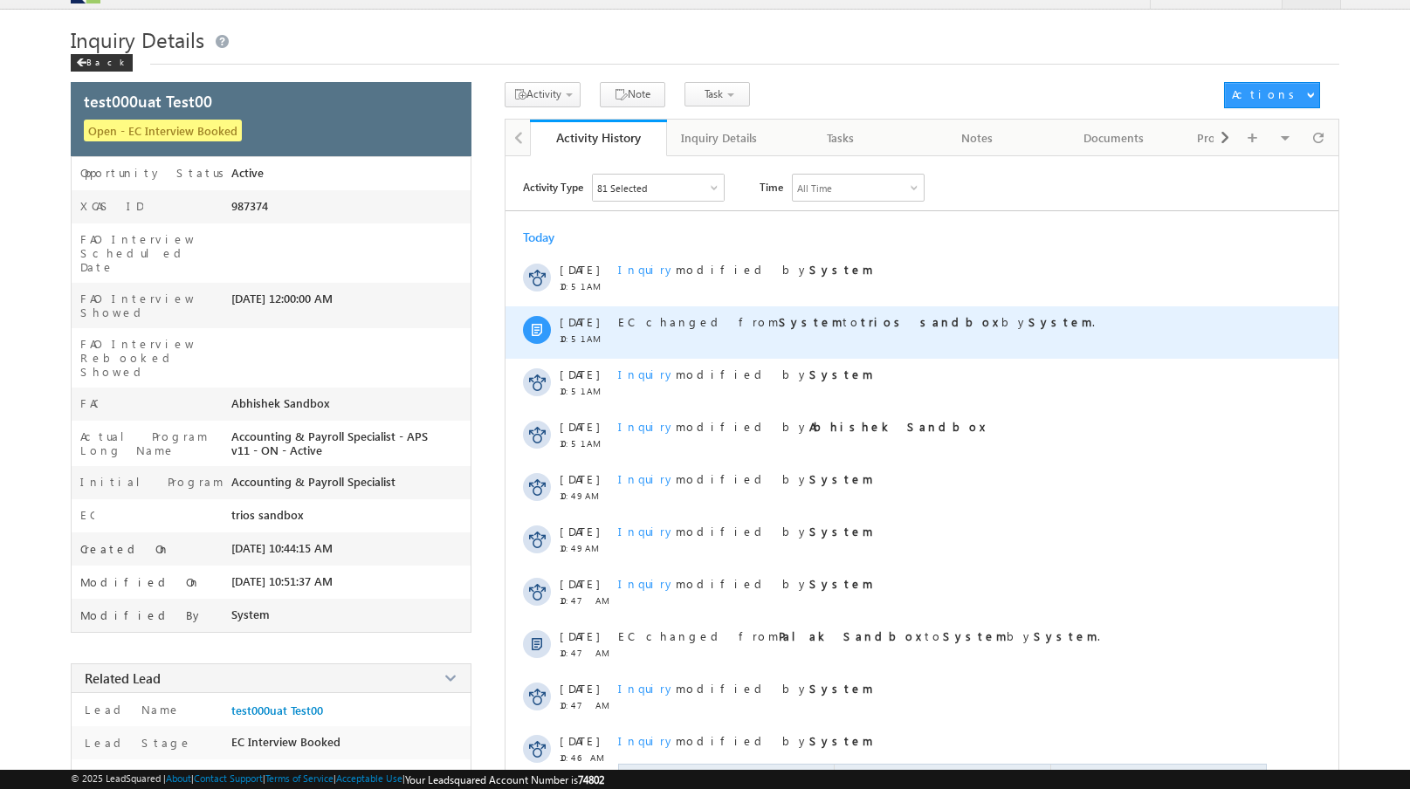
scroll to position [0, 0]
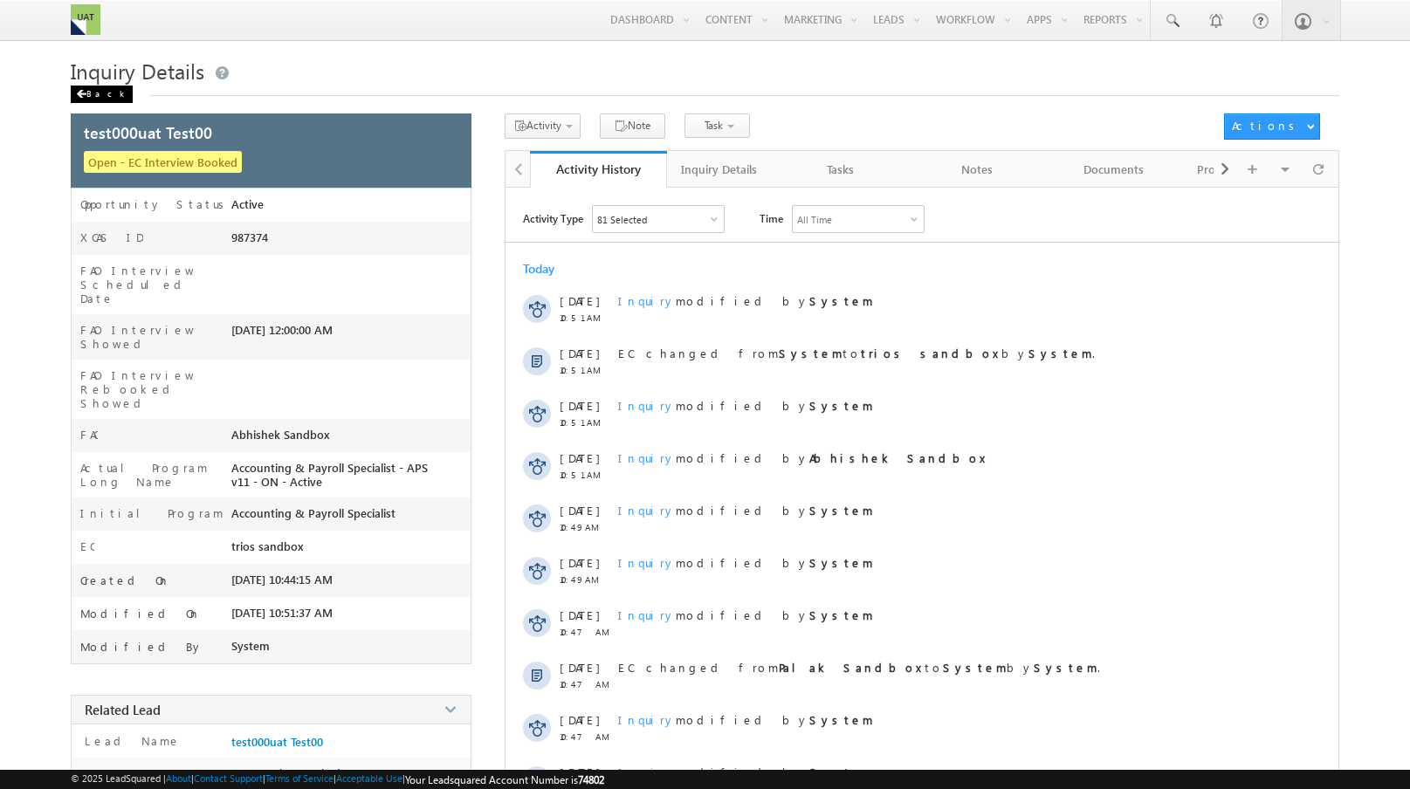
click at [92, 97] on div "Back" at bounding box center [102, 94] width 62 height 17
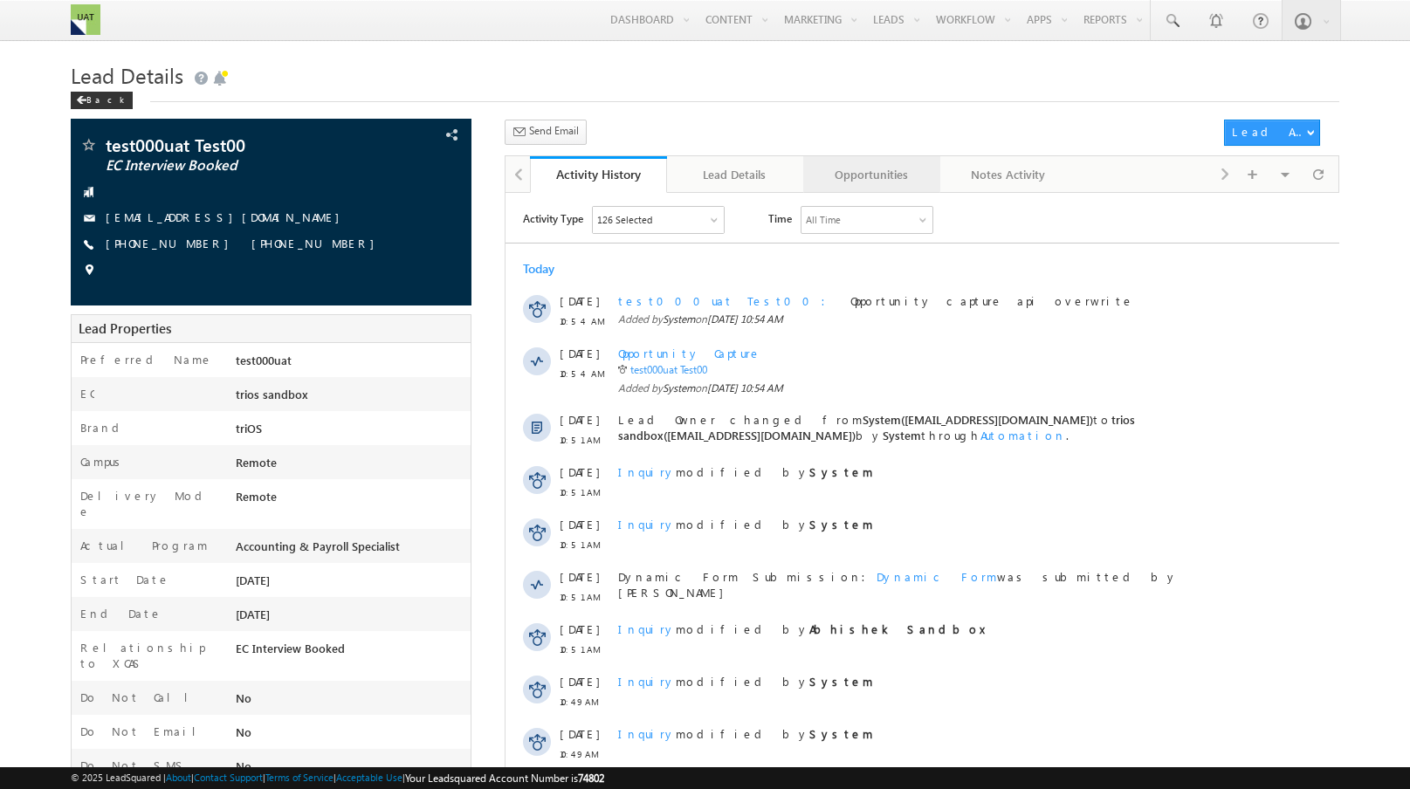
click at [861, 179] on div "Opportunities" at bounding box center [870, 174] width 107 height 21
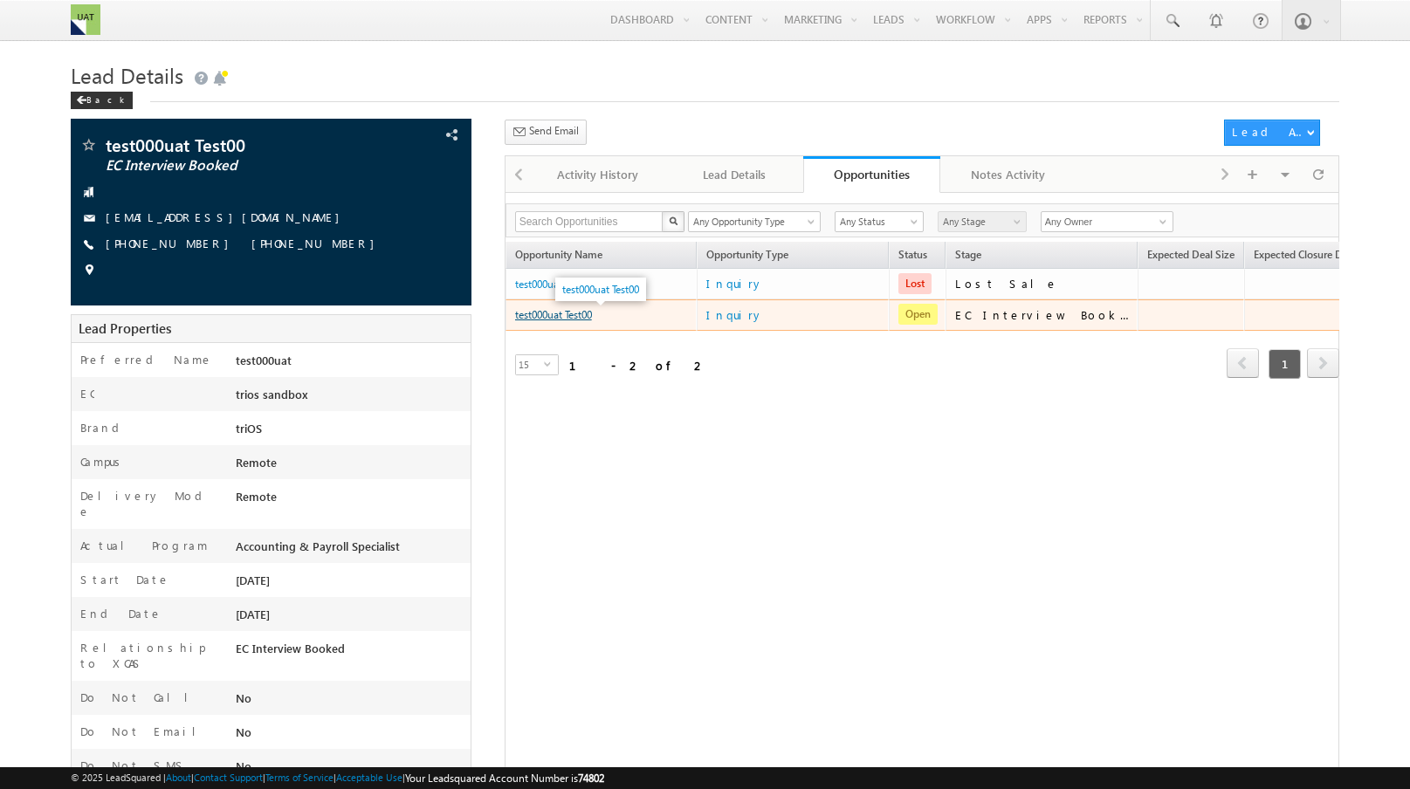
click at [557, 321] on link "test000uat Test00" at bounding box center [553, 314] width 77 height 13
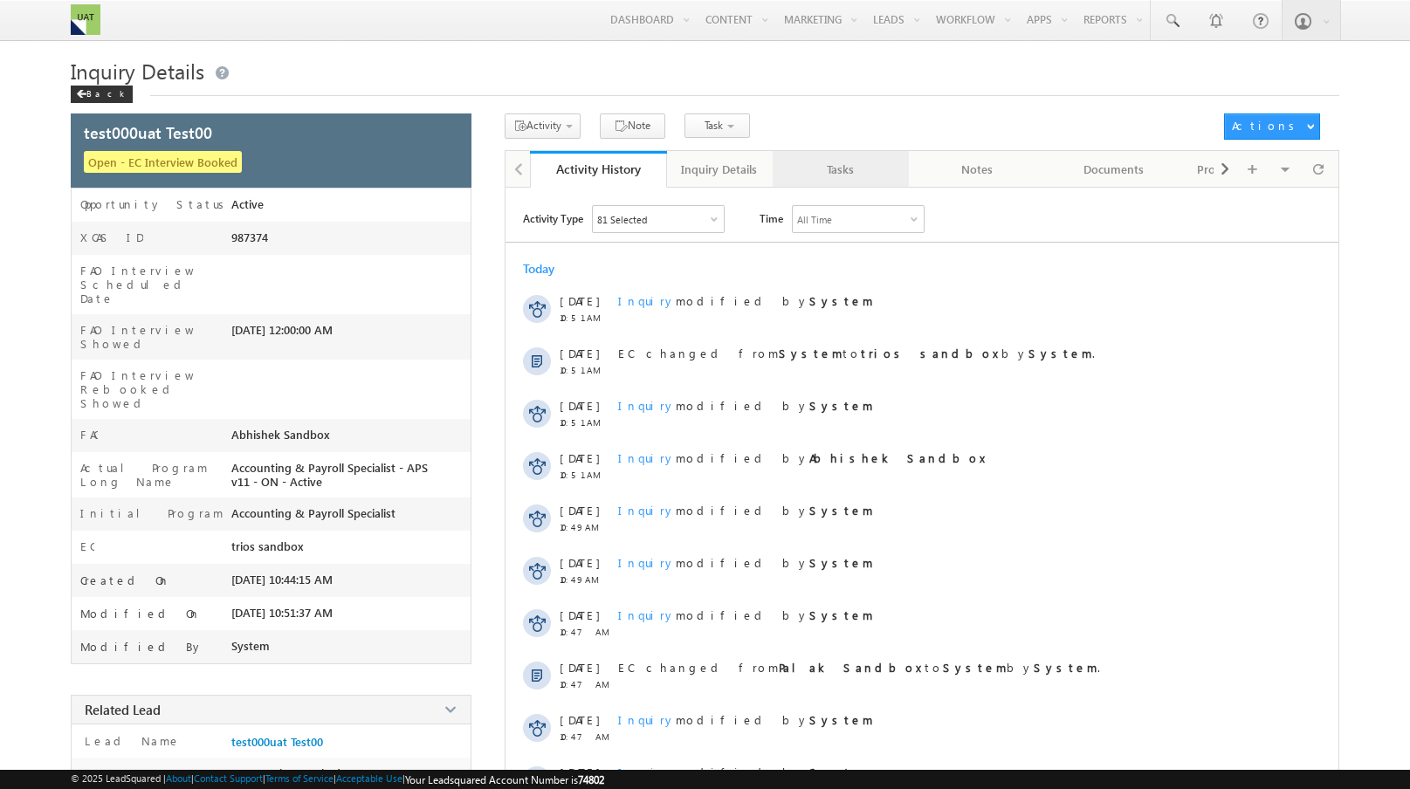
click at [835, 175] on div "Tasks" at bounding box center [840, 169] width 107 height 21
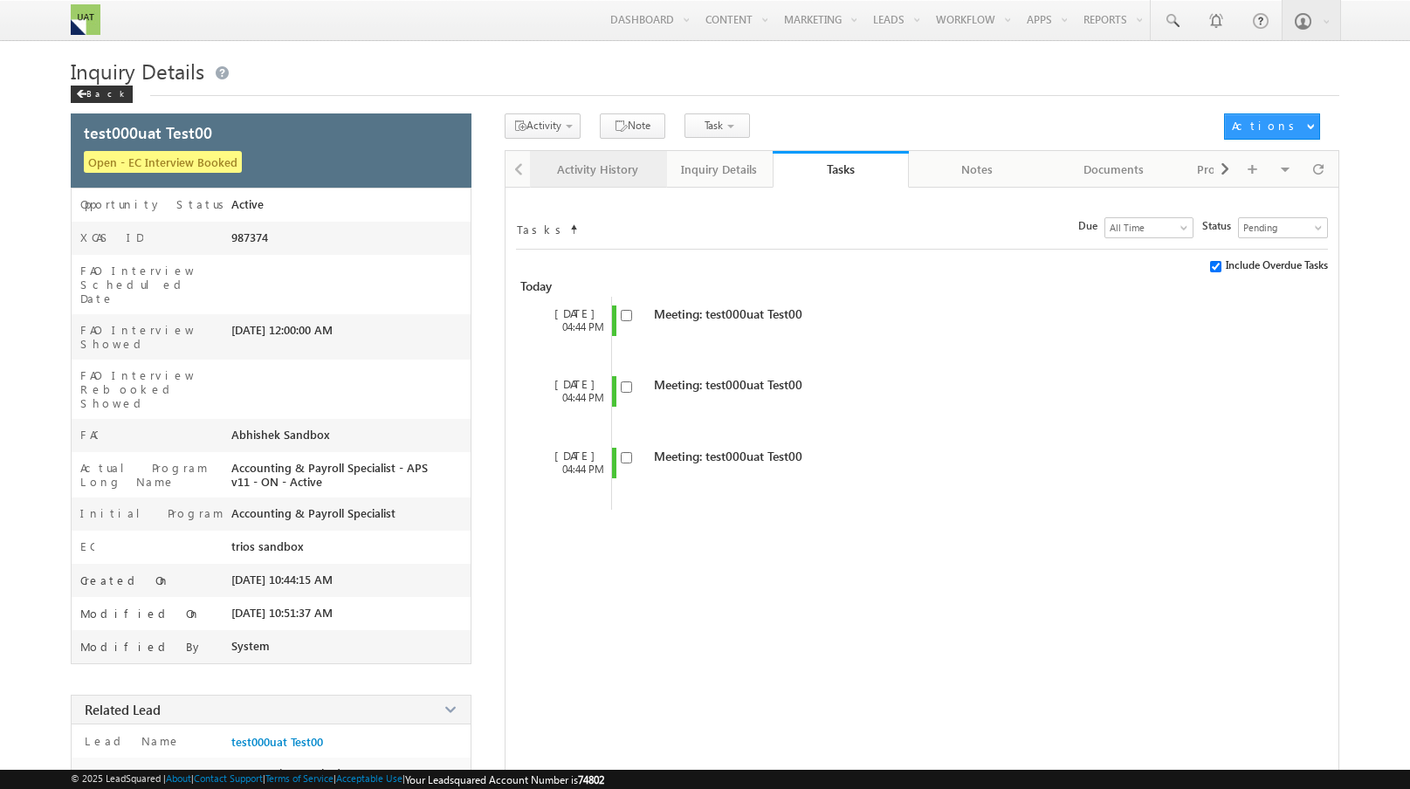
click at [626, 175] on div "Activity History" at bounding box center [597, 169] width 107 height 21
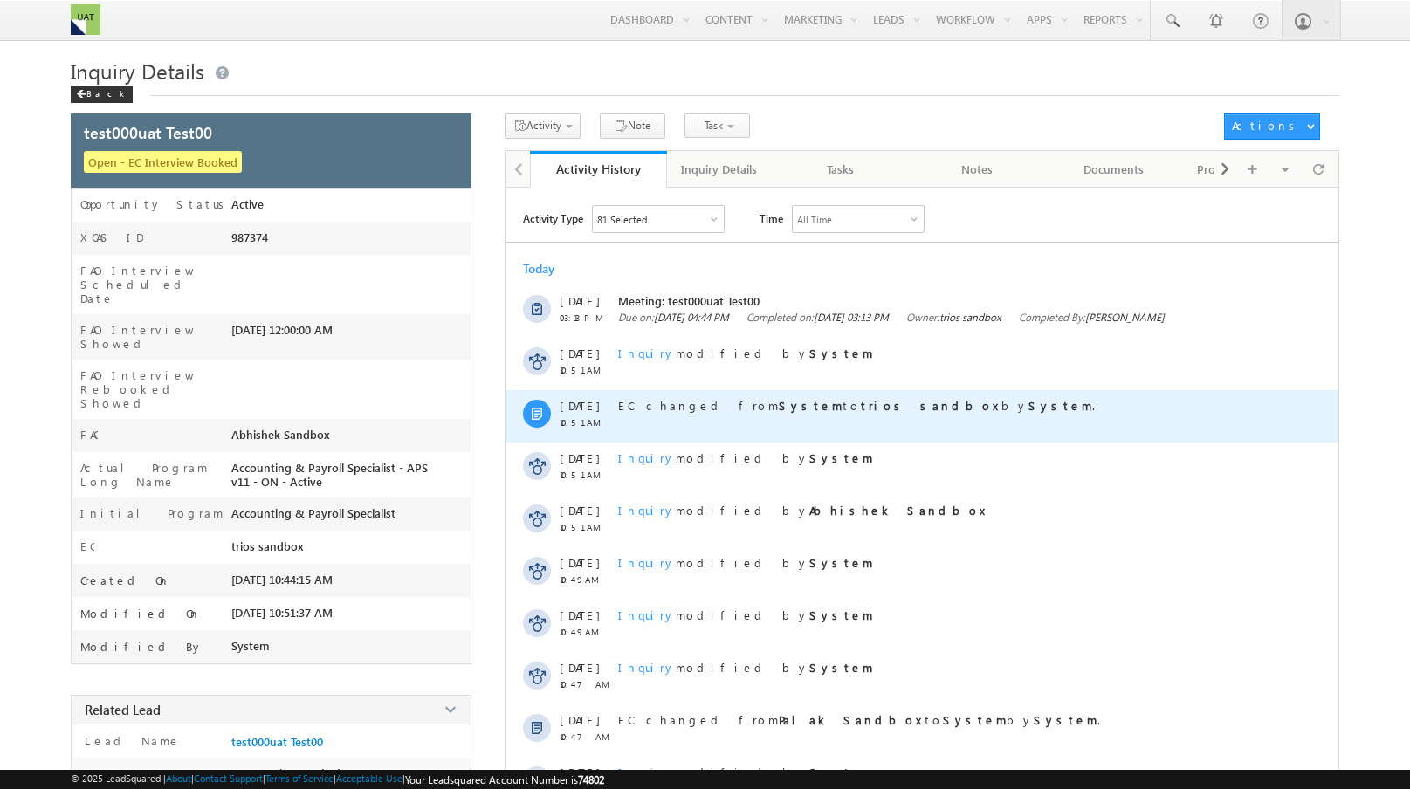
scroll to position [262, 0]
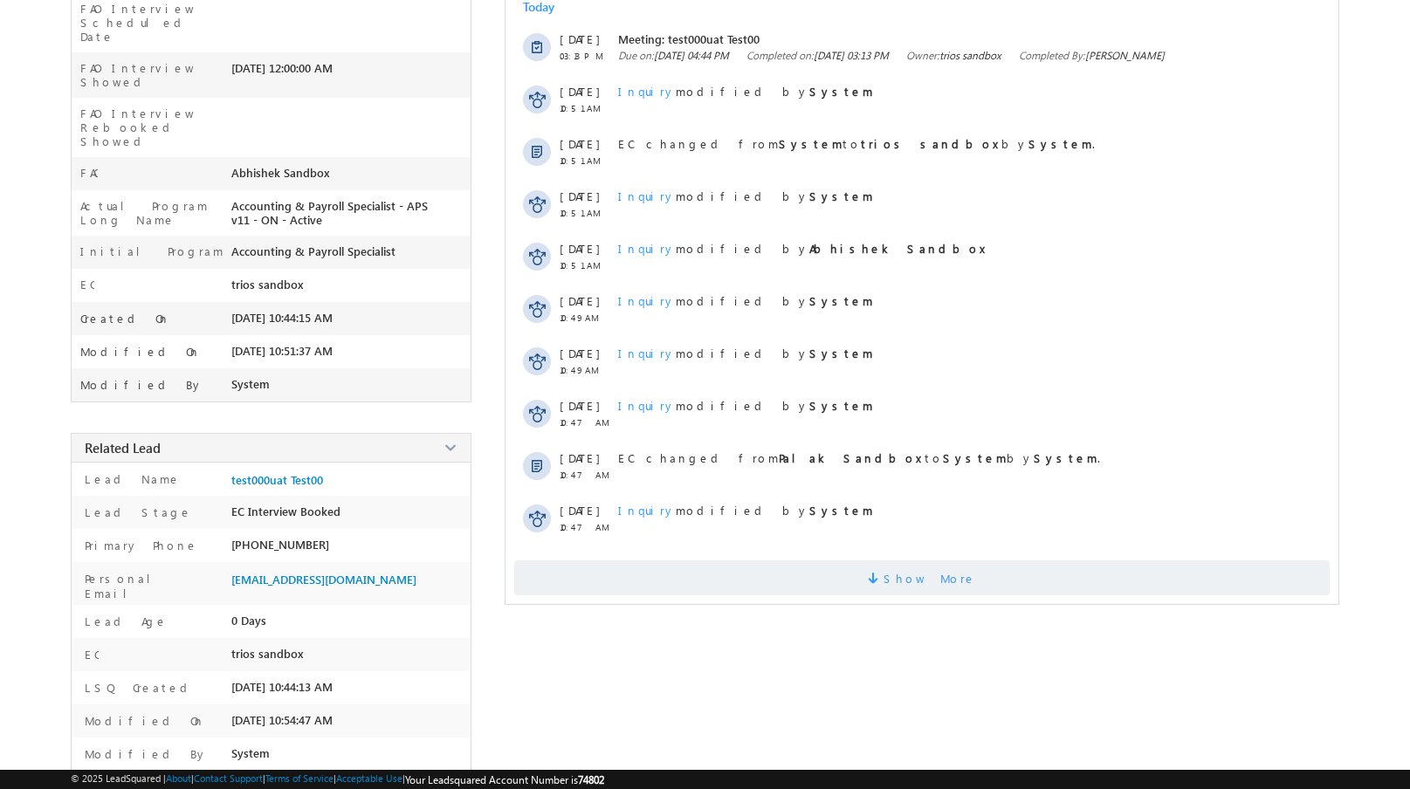
click at [684, 591] on span "Show More" at bounding box center [922, 577] width 816 height 35
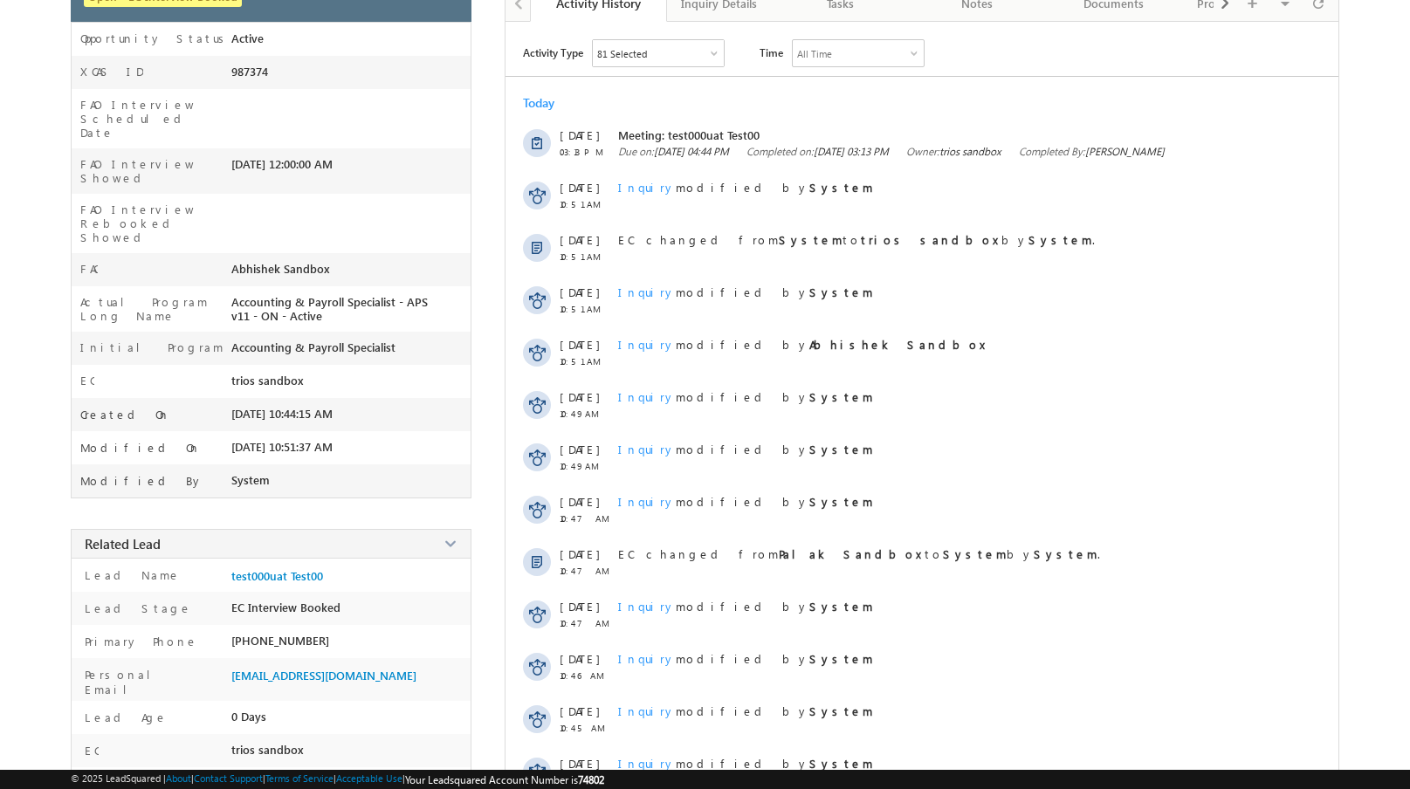
scroll to position [0, 0]
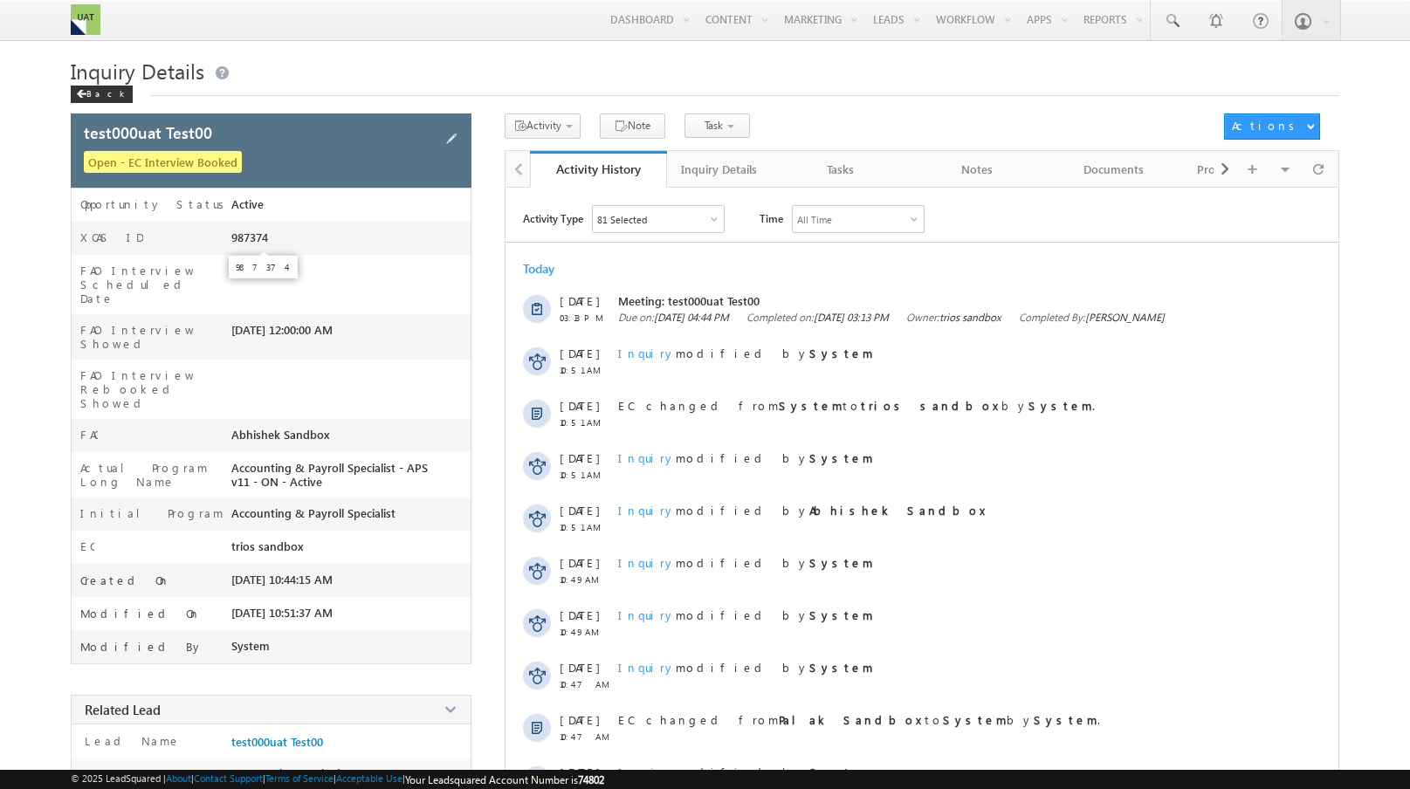
click at [262, 237] on span "987374" at bounding box center [249, 237] width 37 height 14
copy span "987374"
